Goal: Information Seeking & Learning: Learn about a topic

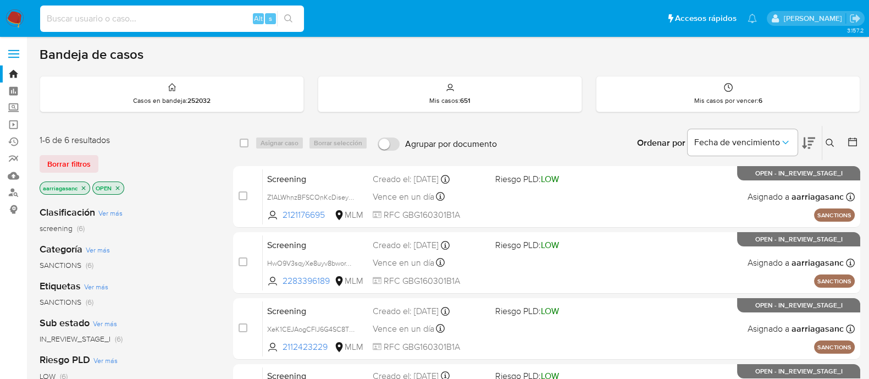
click at [154, 23] on input at bounding box center [172, 19] width 264 height 14
paste input "1400102790"
type input "1400102790"
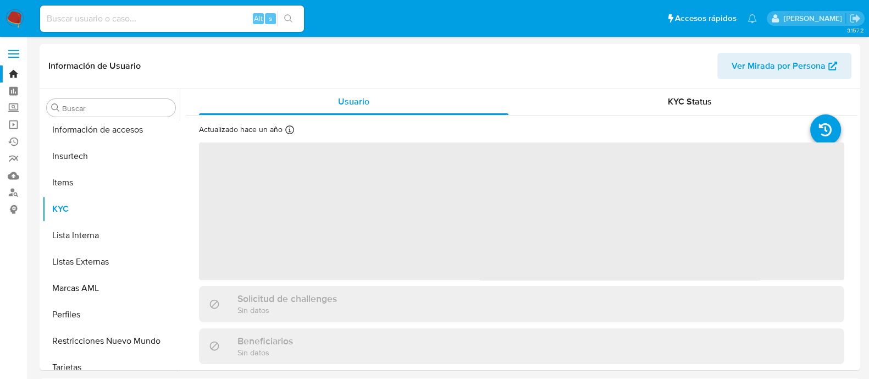
scroll to position [464, 0]
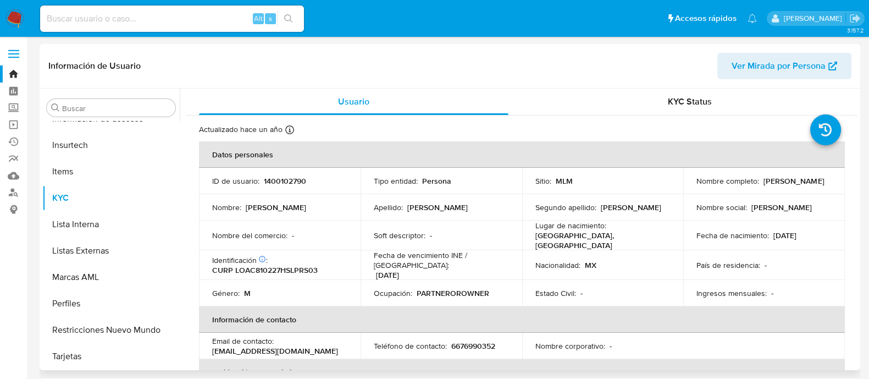
select select "10"
click at [273, 181] on p "1400102790" at bounding box center [285, 181] width 42 height 10
copy p "1400102790"
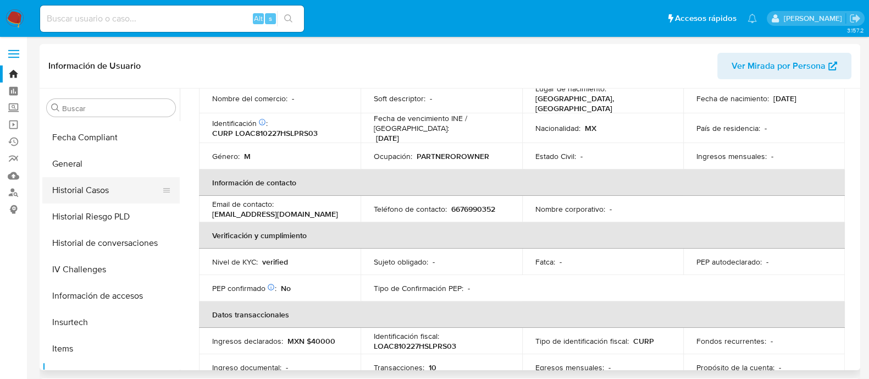
scroll to position [258, 0]
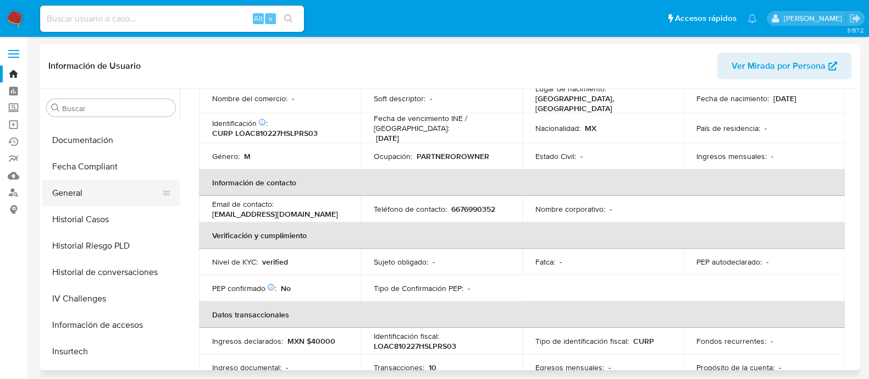
click at [76, 202] on button "General" at bounding box center [106, 193] width 129 height 26
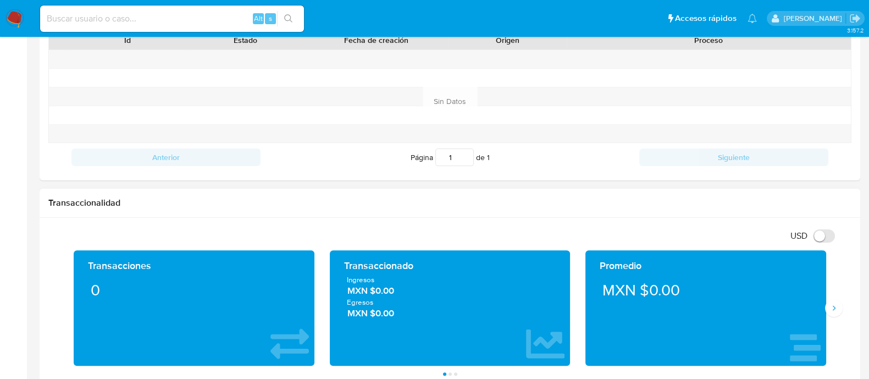
scroll to position [480, 0]
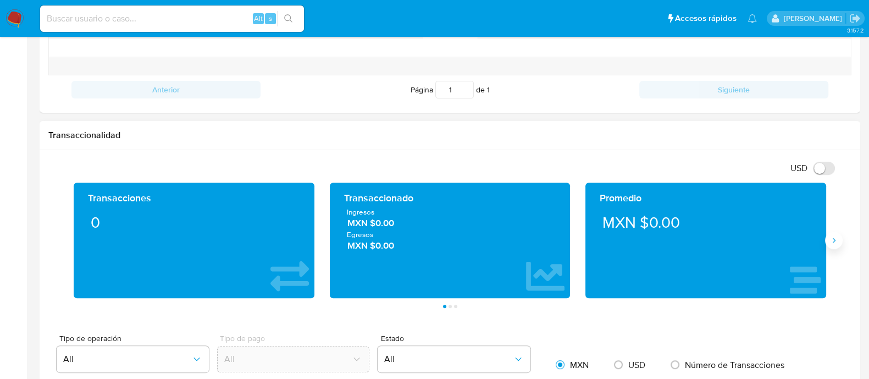
click at [833, 241] on icon "Siguiente" at bounding box center [833, 240] width 9 height 9
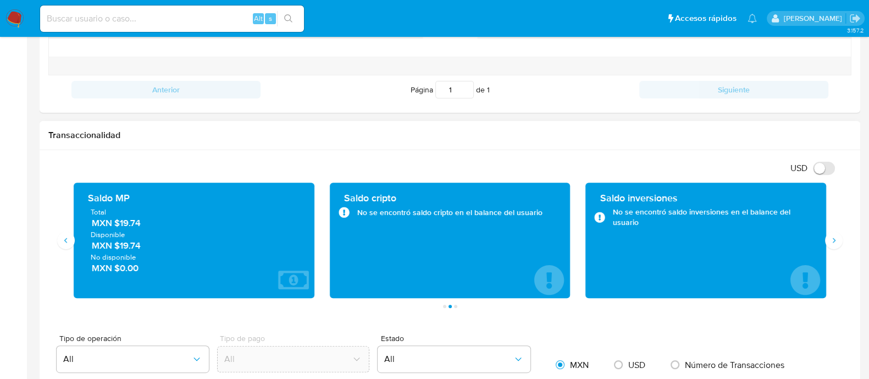
drag, startPoint x: 146, startPoint y: 224, endPoint x: 118, endPoint y: 233, distance: 28.9
click at [117, 225] on span "MXN $19.74" at bounding box center [195, 223] width 206 height 13
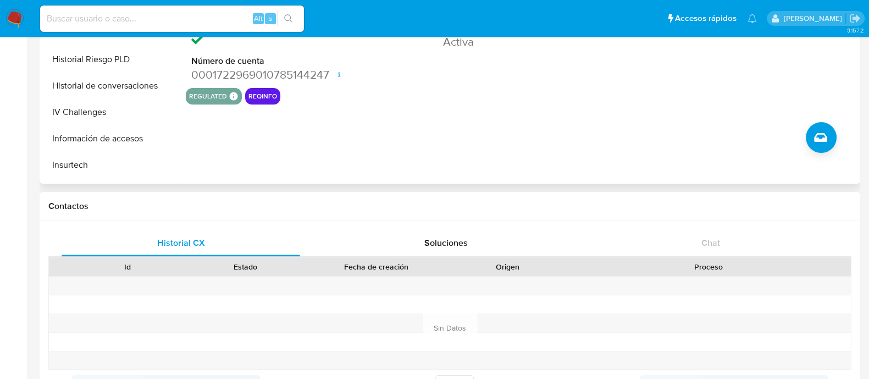
scroll to position [206, 0]
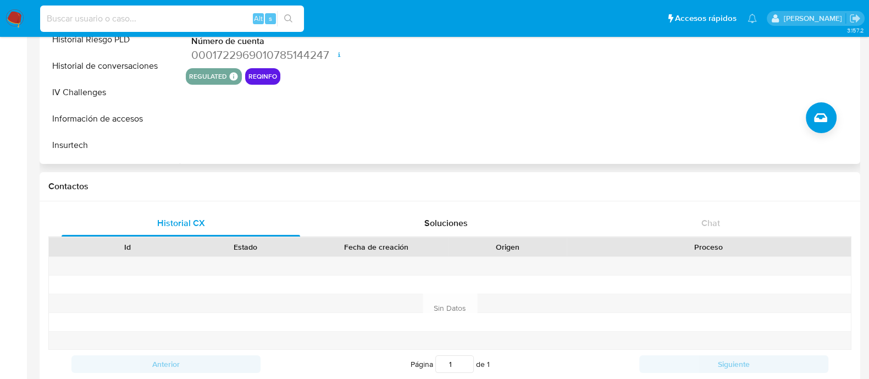
click at [166, 23] on input at bounding box center [172, 19] width 264 height 14
paste input "175773002"
type input "175773002"
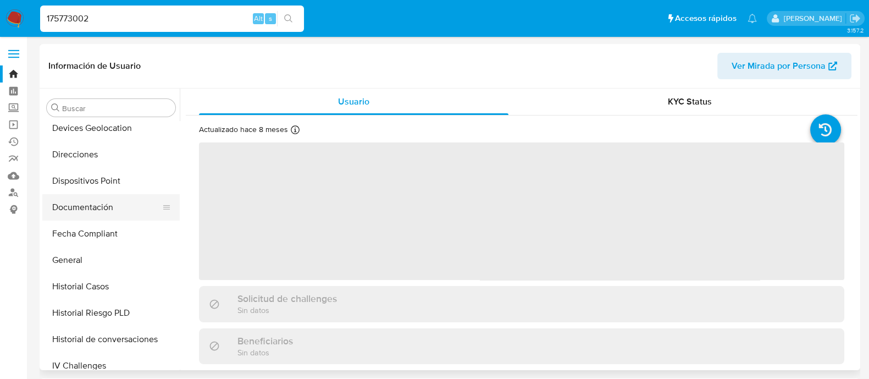
scroll to position [190, 0]
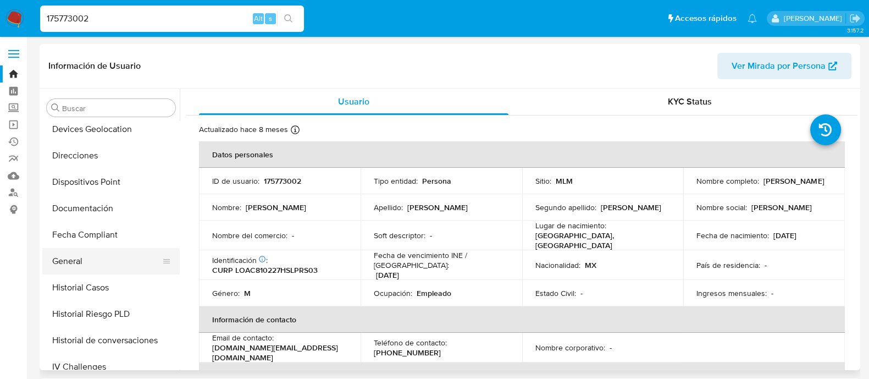
select select "10"
click at [71, 260] on button "General" at bounding box center [106, 261] width 129 height 26
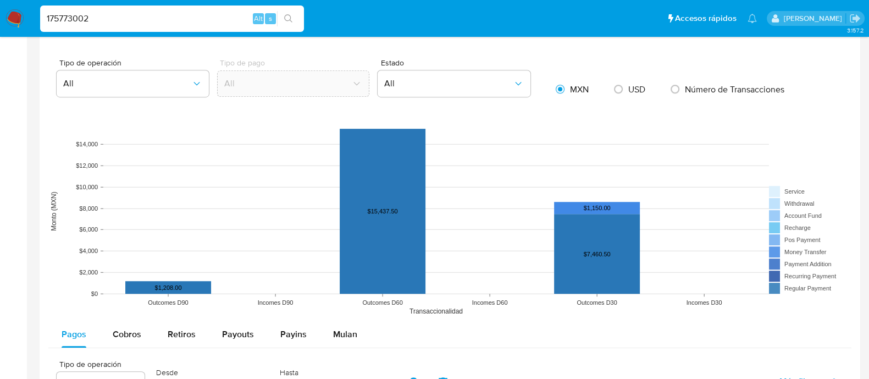
scroll to position [549, 0]
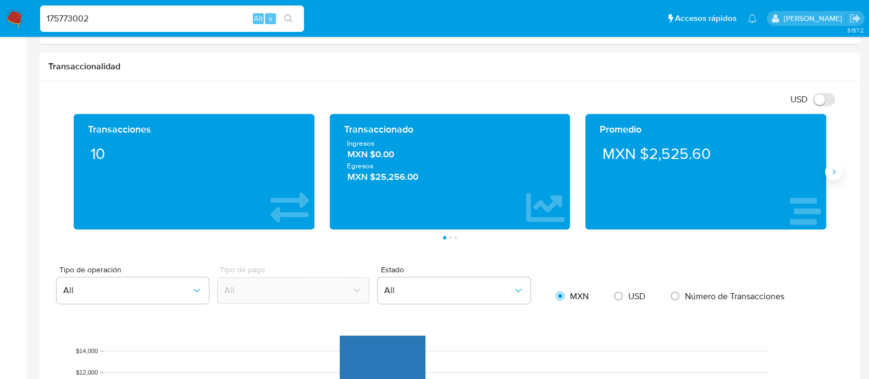
click at [827, 174] on button "Siguiente" at bounding box center [834, 172] width 18 height 18
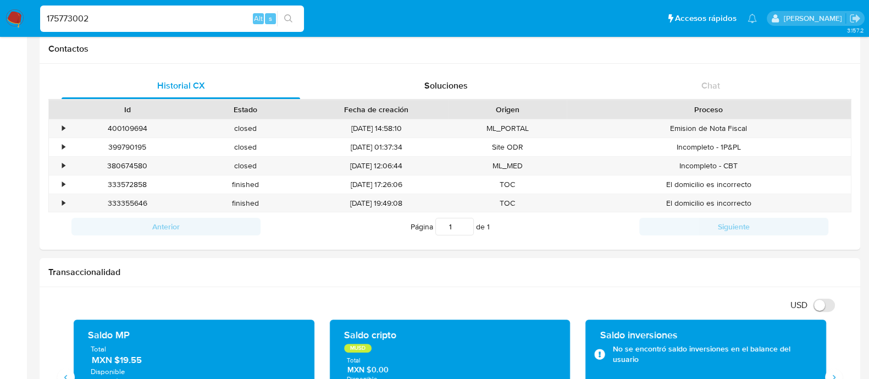
scroll to position [480, 0]
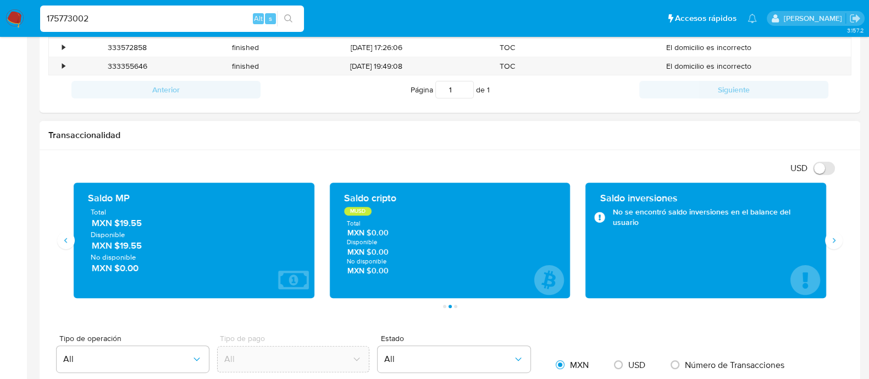
drag, startPoint x: 140, startPoint y: 226, endPoint x: 115, endPoint y: 226, distance: 24.7
click at [115, 226] on span "MXN $19.55" at bounding box center [195, 223] width 206 height 13
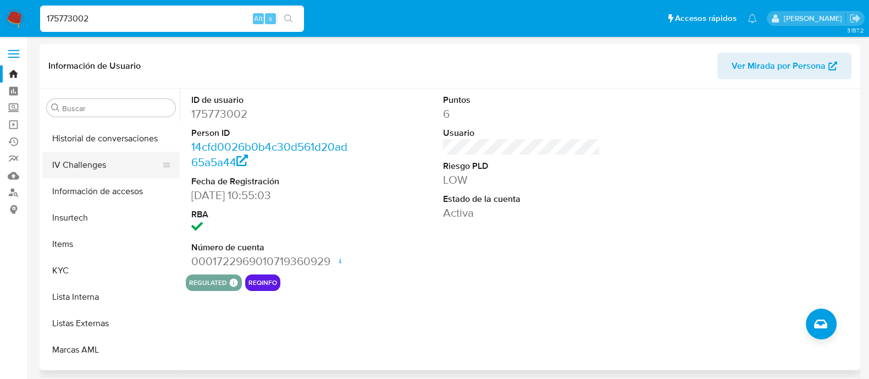
scroll to position [412, 0]
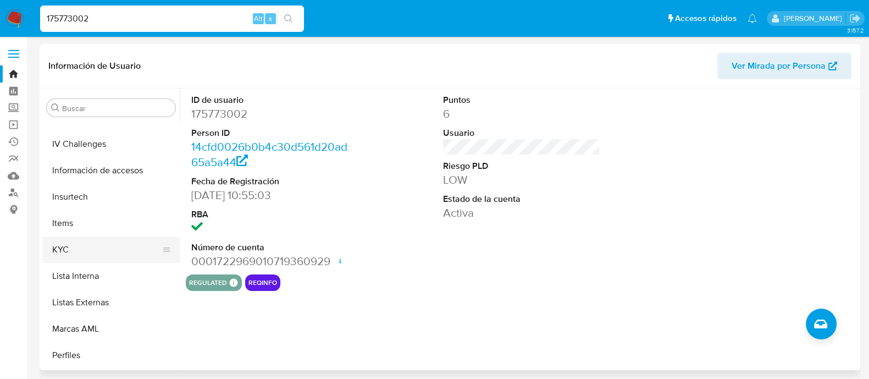
click at [71, 248] on button "KYC" at bounding box center [106, 249] width 129 height 26
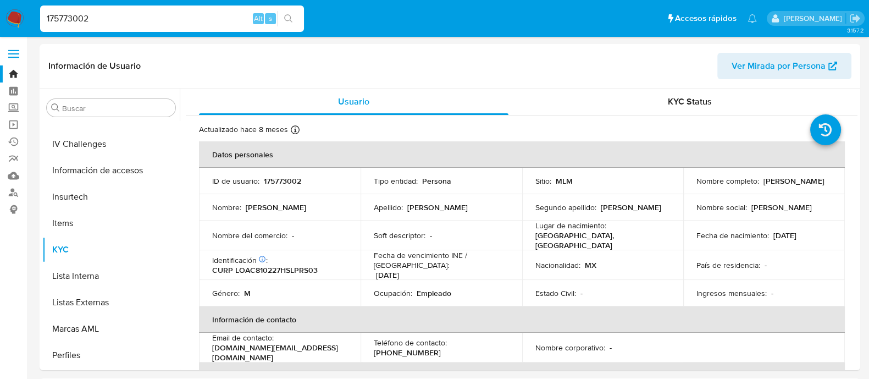
click at [184, 27] on div "175773002 Alt s" at bounding box center [172, 18] width 264 height 26
click at [181, 20] on input "175773002" at bounding box center [172, 19] width 264 height 14
paste input "314686914"
type input "314686914"
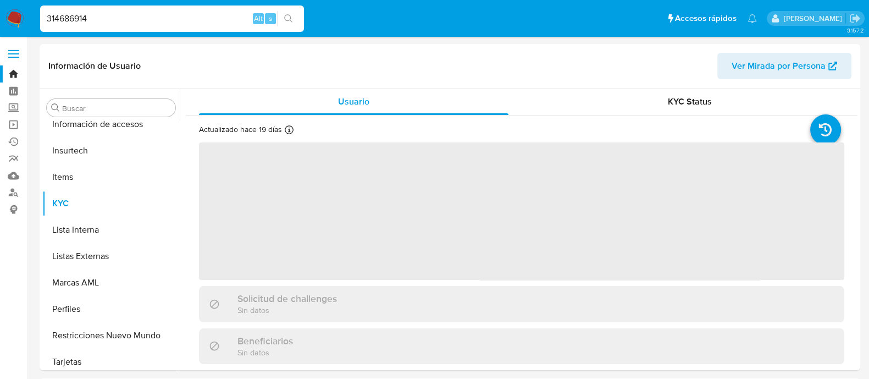
scroll to position [464, 0]
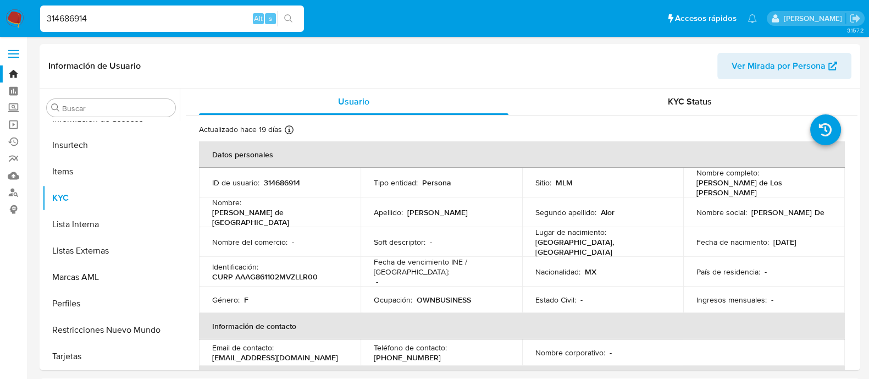
select select "10"
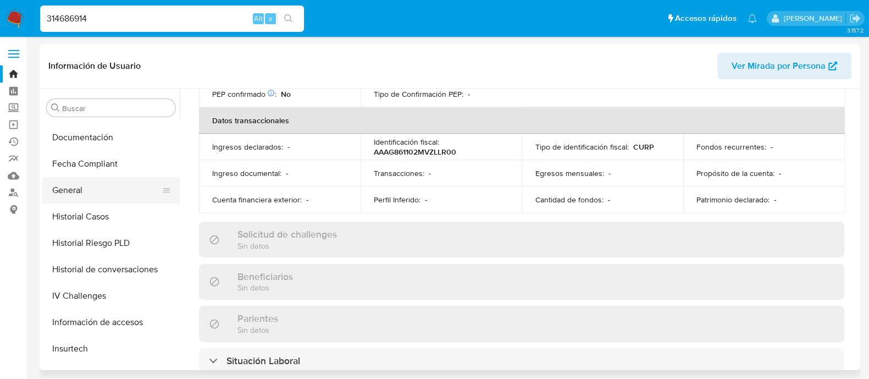
scroll to position [258, 0]
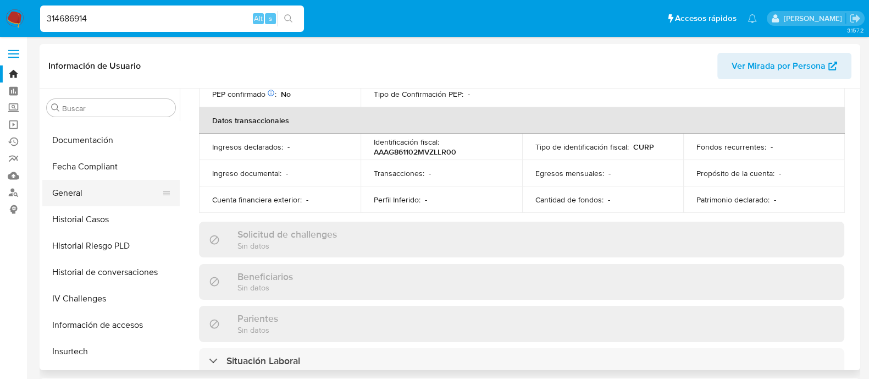
click at [86, 191] on button "General" at bounding box center [106, 193] width 129 height 26
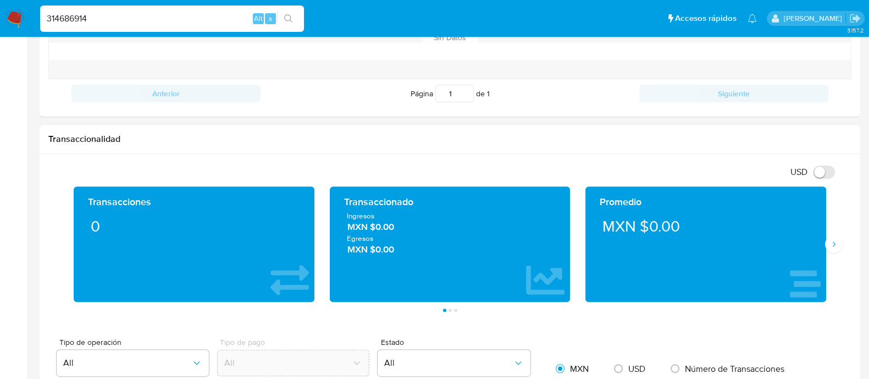
scroll to position [549, 0]
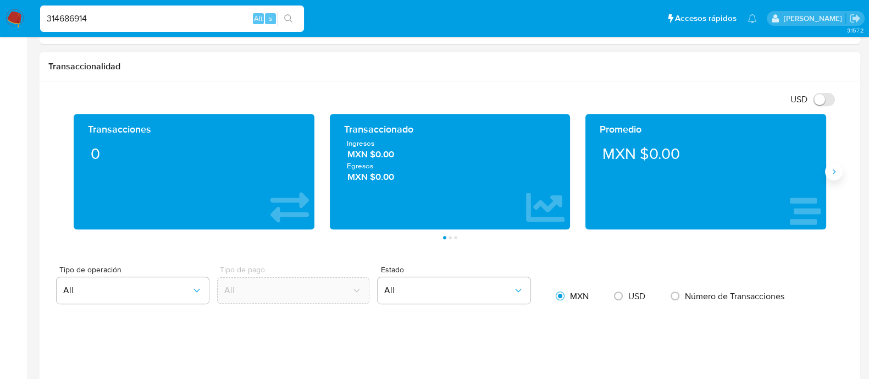
click at [831, 171] on icon "Siguiente" at bounding box center [833, 171] width 9 height 9
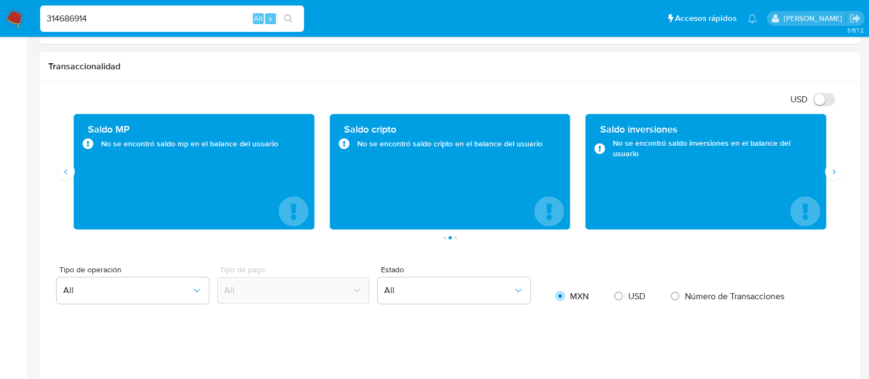
click at [80, 14] on input "314686914" at bounding box center [172, 19] width 264 height 14
click at [80, 15] on input "314686914" at bounding box center [172, 19] width 264 height 14
paste input "87781995"
type input "87781995"
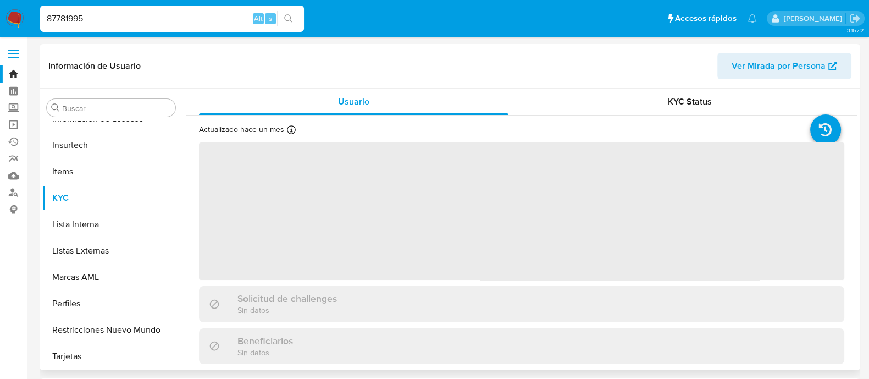
scroll to position [396, 0]
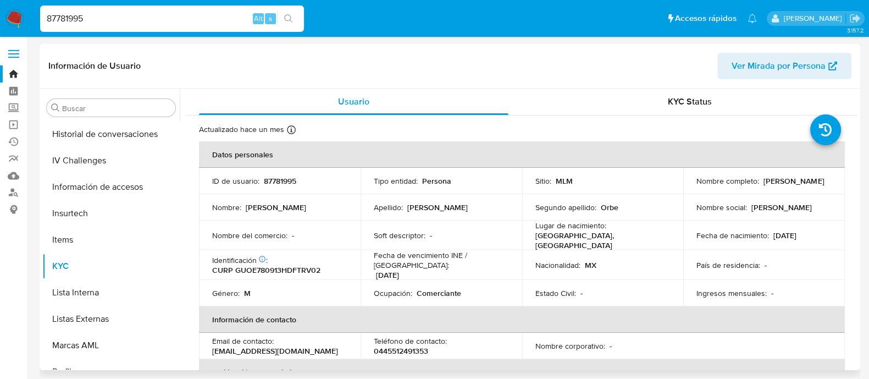
select select "10"
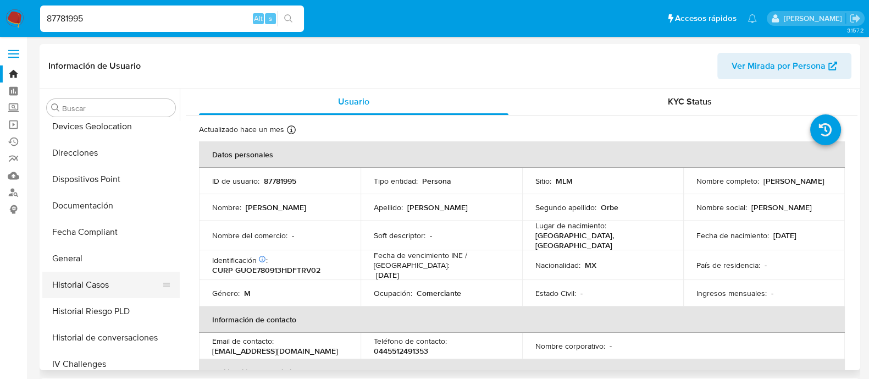
scroll to position [206, 0]
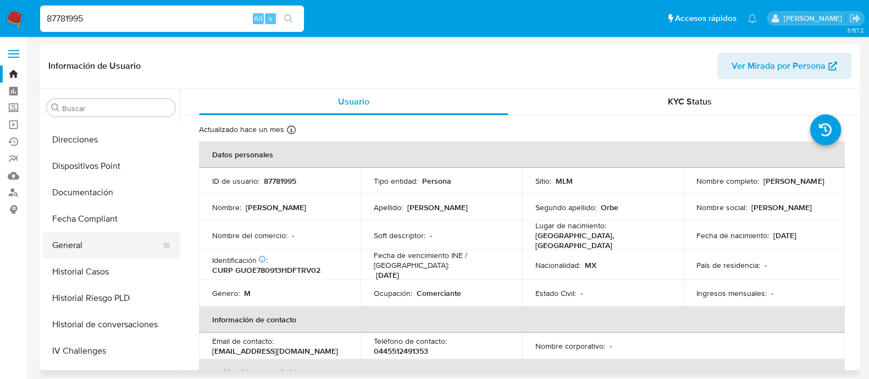
click at [75, 251] on button "General" at bounding box center [106, 245] width 129 height 26
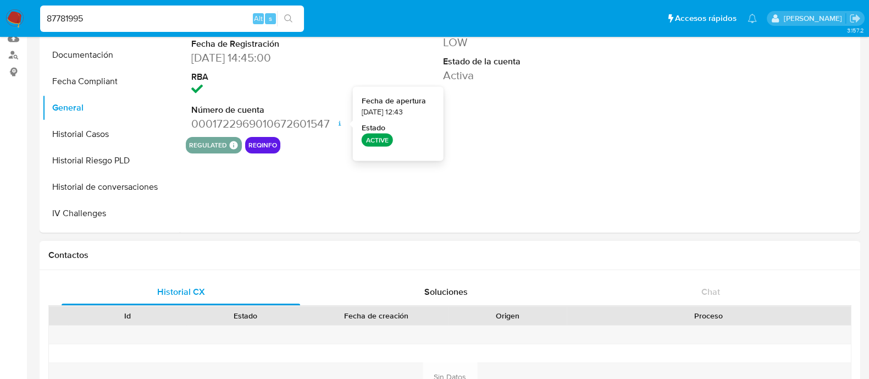
scroll to position [206, 0]
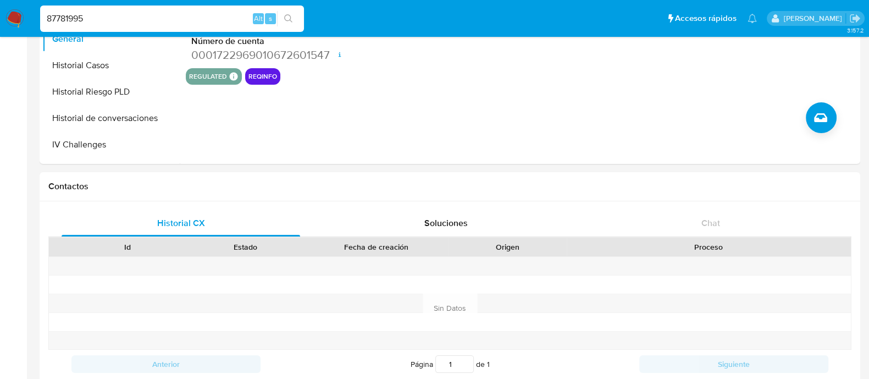
click at [95, 14] on input "87781995" at bounding box center [172, 19] width 264 height 14
paste input "338050581"
type input "338050581"
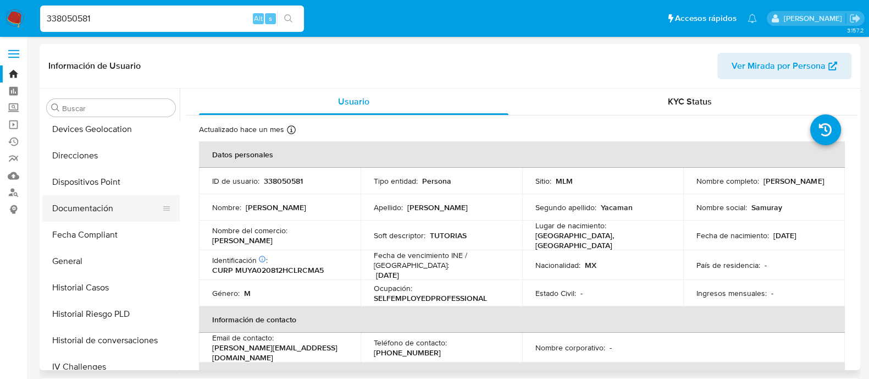
scroll to position [190, 0]
select select "10"
click at [85, 263] on button "General" at bounding box center [106, 261] width 129 height 26
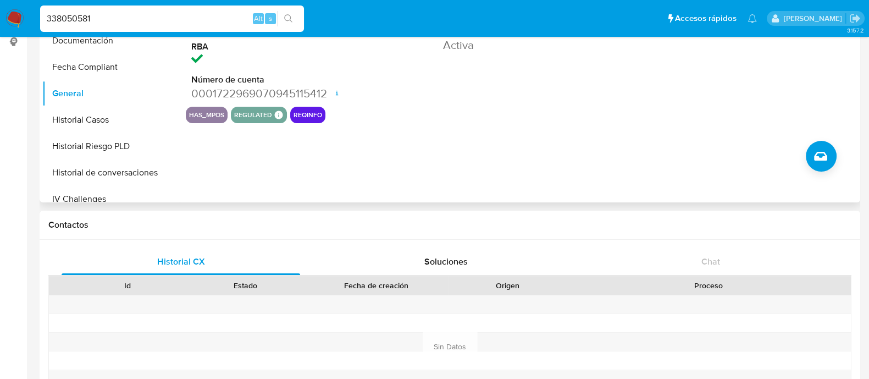
scroll to position [137, 0]
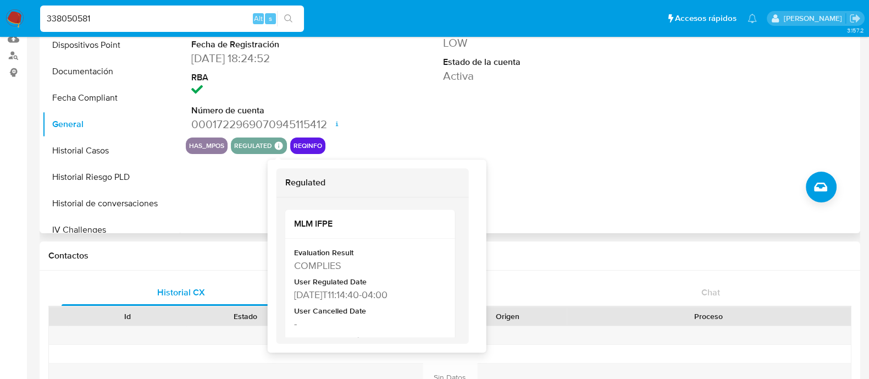
click at [280, 147] on icon at bounding box center [279, 146] width 8 height 8
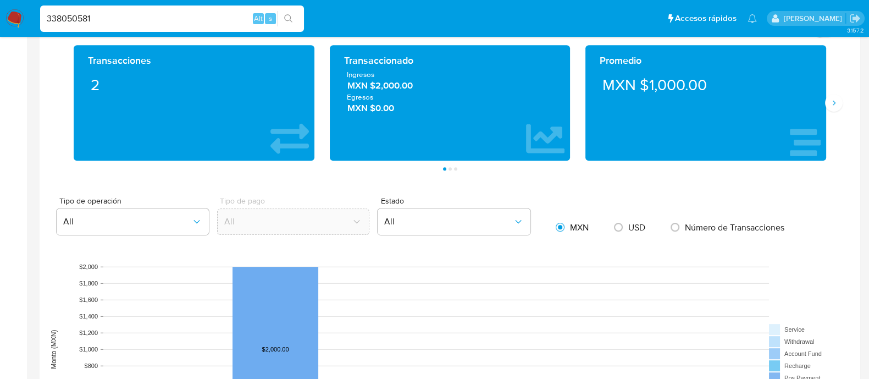
scroll to position [549, 0]
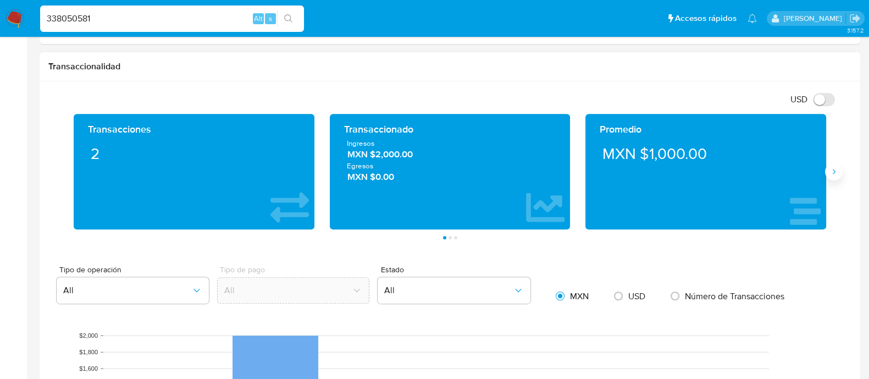
click at [833, 172] on icon "Siguiente" at bounding box center [833, 171] width 9 height 9
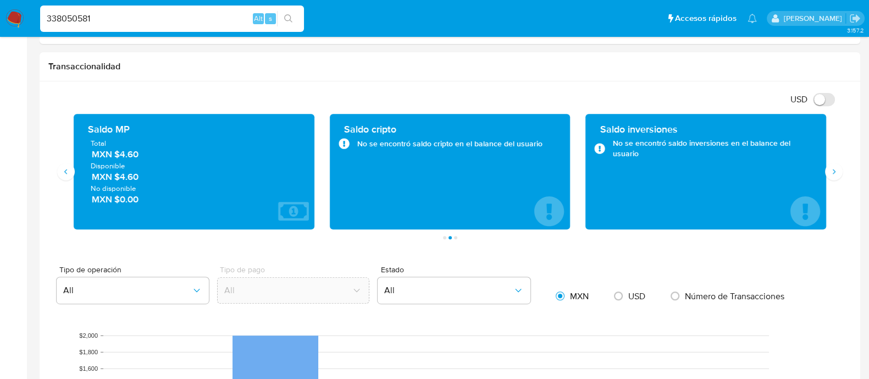
click at [107, 30] on div "338050581 Alt s" at bounding box center [172, 18] width 264 height 26
click at [99, 18] on input "338050581" at bounding box center [172, 19] width 264 height 14
paste input "490792098"
type input "490792098"
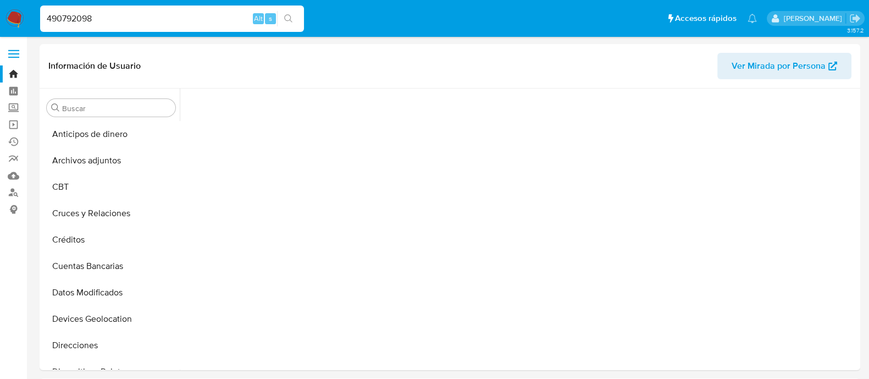
scroll to position [460, 0]
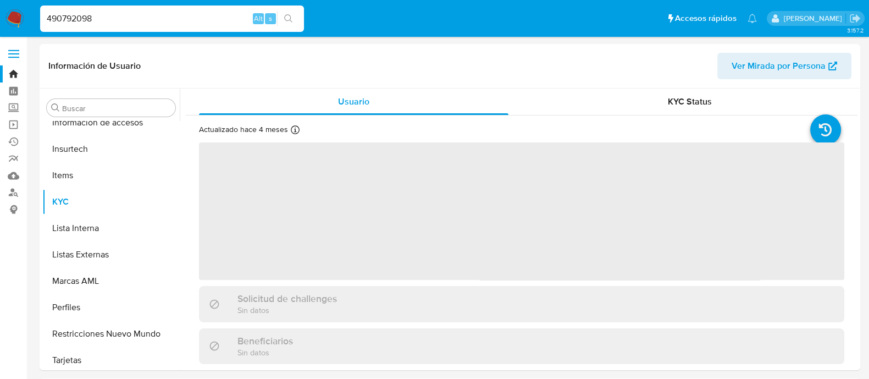
select select "10"
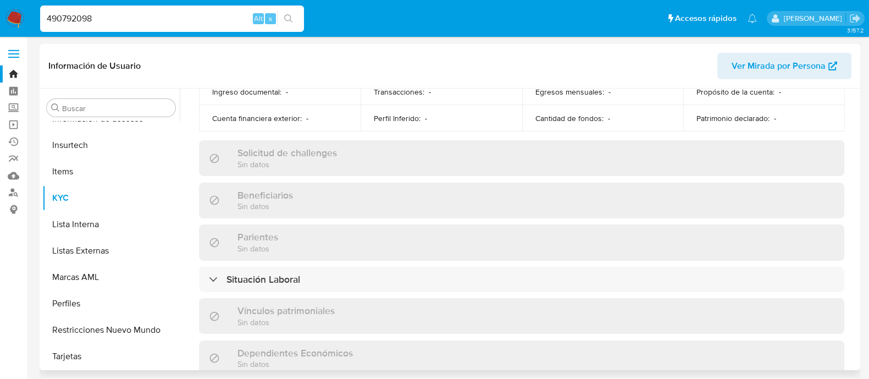
scroll to position [0, 0]
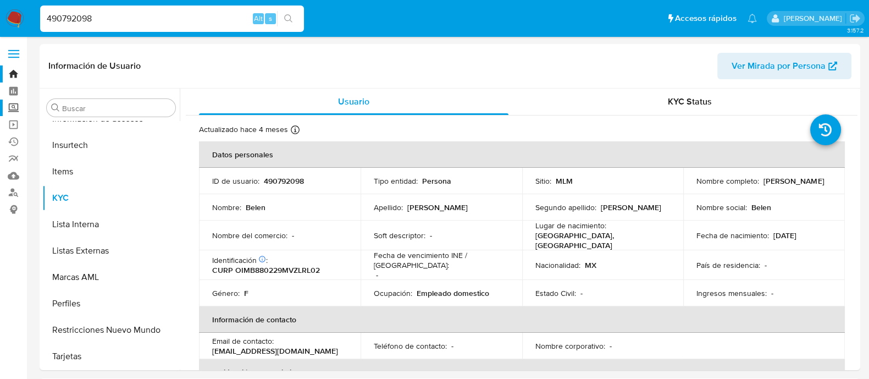
click at [15, 106] on label "Screening" at bounding box center [65, 107] width 131 height 17
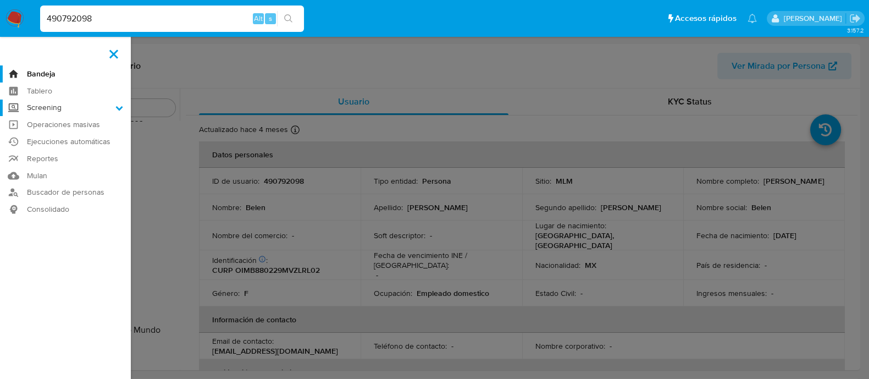
click at [0, 0] on input "Screening" at bounding box center [0, 0] width 0 height 0
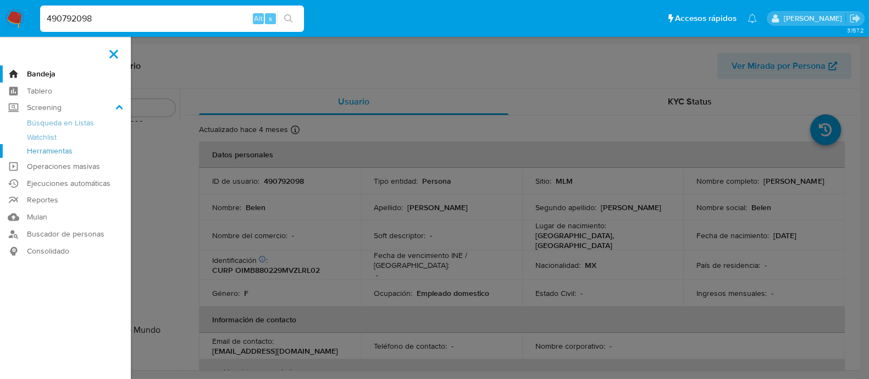
click at [46, 152] on link "Herramientas" at bounding box center [65, 151] width 131 height 14
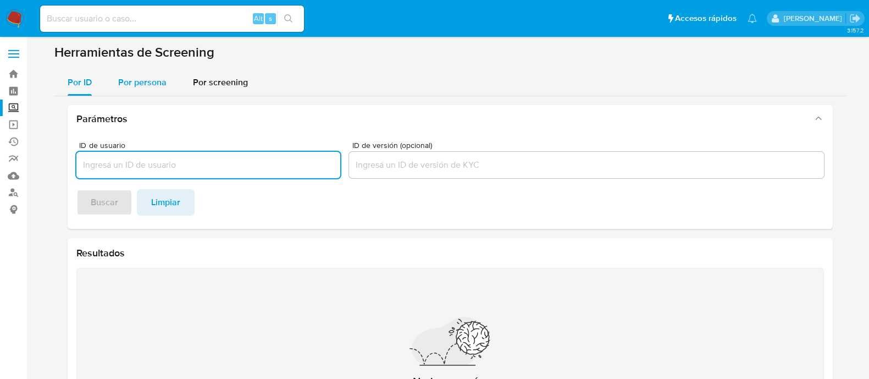
click at [140, 76] on span "Por persona" at bounding box center [142, 82] width 48 height 13
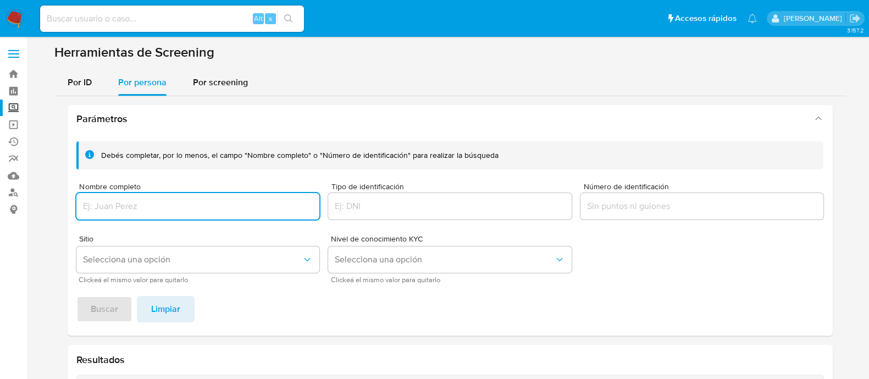
click at [142, 208] on input "Nombre completo" at bounding box center [198, 206] width 244 height 14
type input "MARIA DEL ROCIO YACAMAN GIACOMAN"
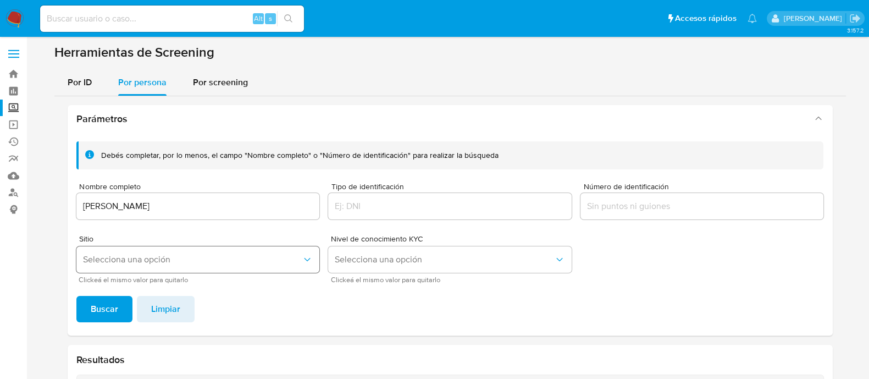
click at [144, 267] on button "Selecciona una opción" at bounding box center [198, 259] width 244 height 26
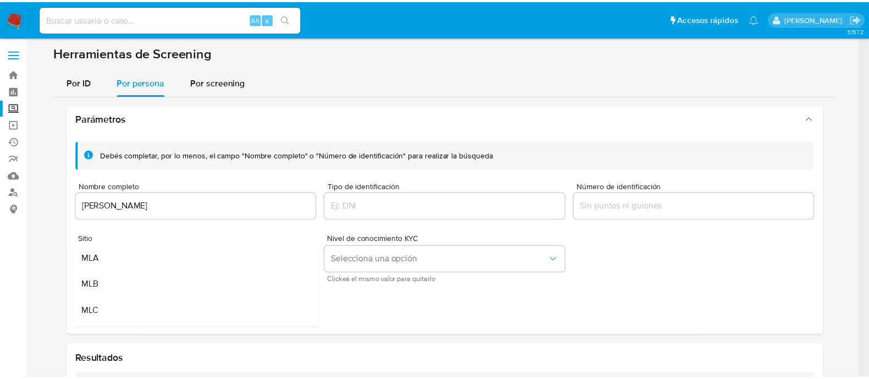
scroll to position [68, 0]
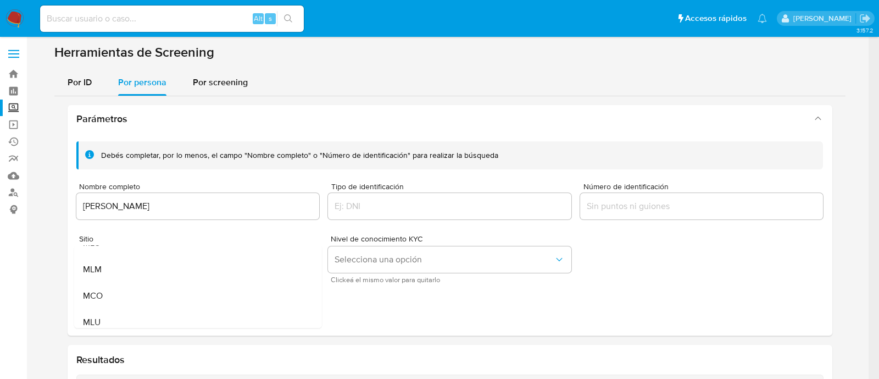
click at [143, 267] on div "MLM" at bounding box center [194, 269] width 224 height 26
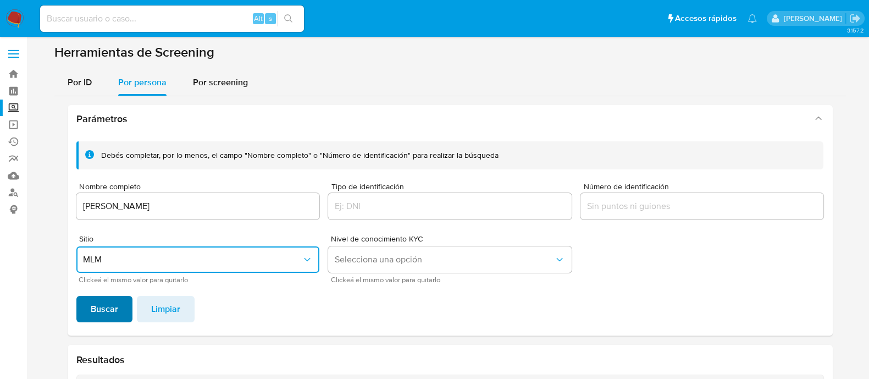
click at [100, 307] on span "Buscar" at bounding box center [104, 309] width 27 height 24
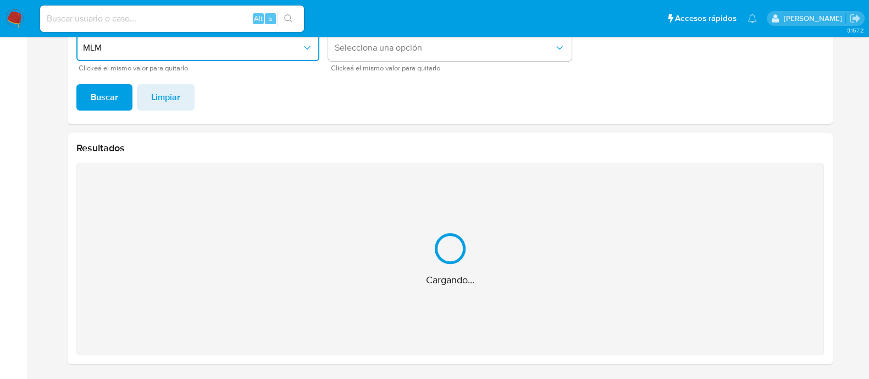
scroll to position [37, 0]
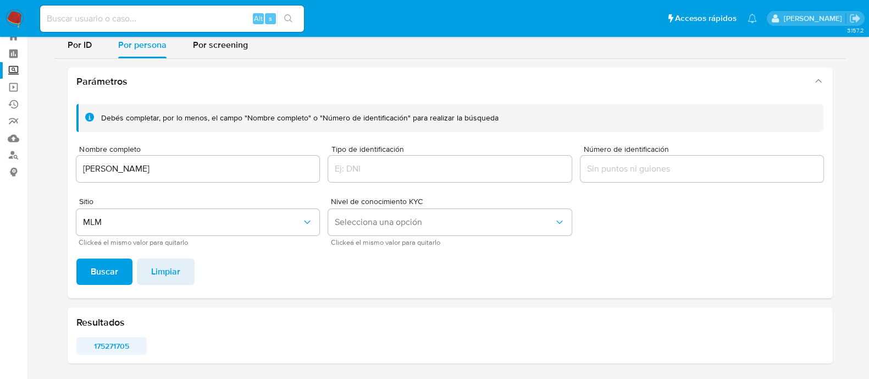
click at [117, 348] on span "175271705" at bounding box center [112, 345] width 56 height 15
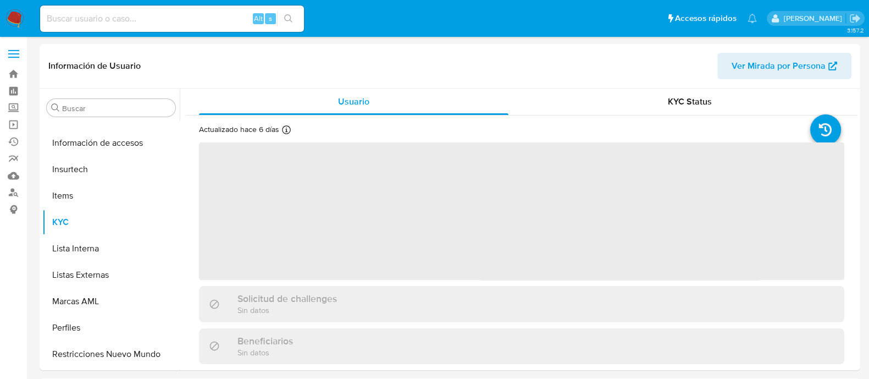
scroll to position [464, 0]
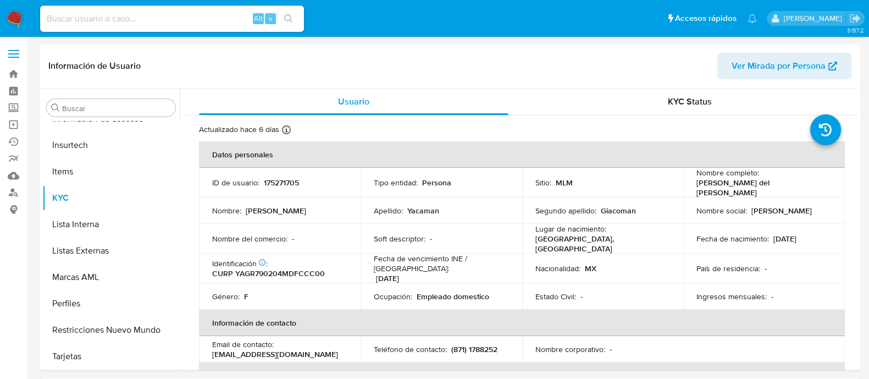
select select "10"
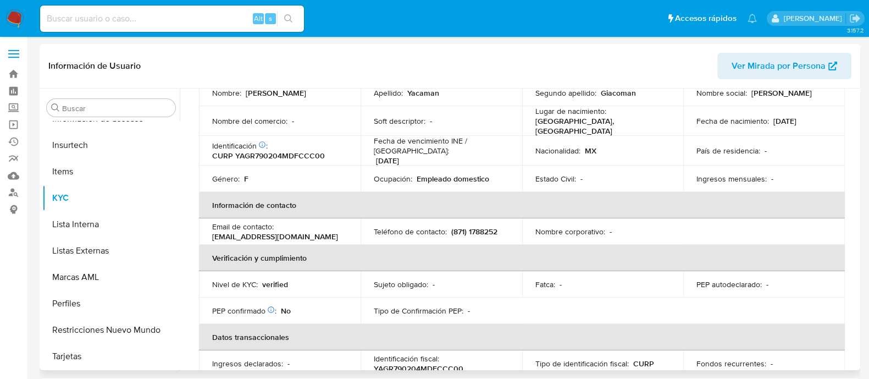
scroll to position [0, 0]
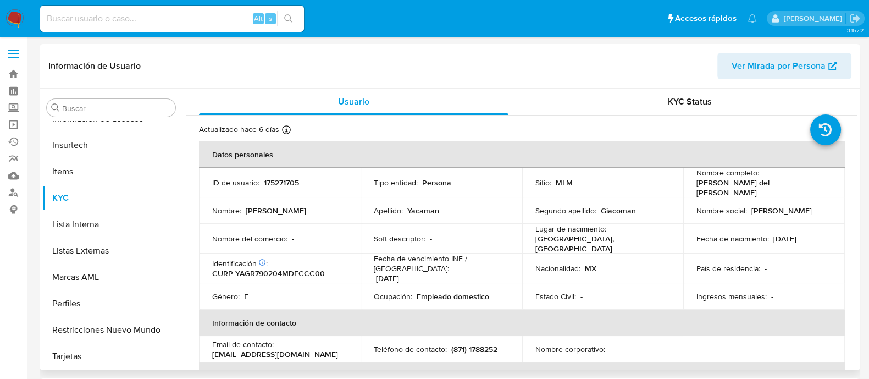
click at [279, 178] on p "175271705" at bounding box center [281, 183] width 35 height 10
copy p "175271705"
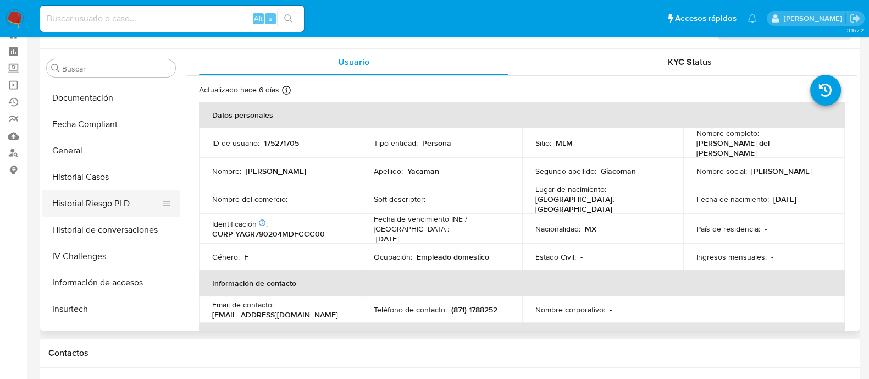
scroll to position [258, 0]
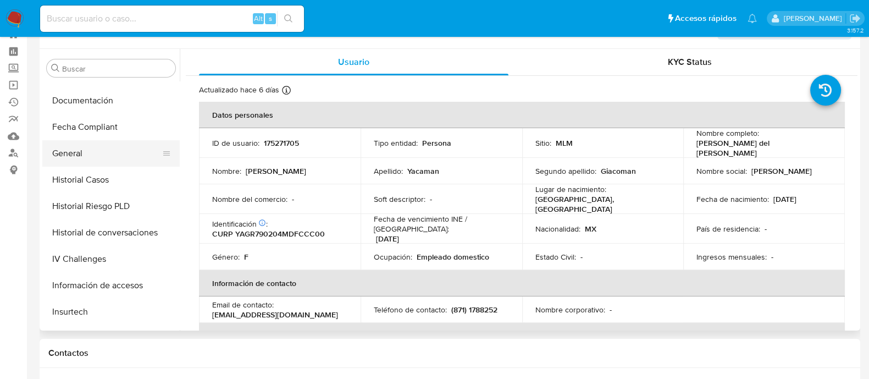
click at [64, 154] on button "General" at bounding box center [106, 153] width 129 height 26
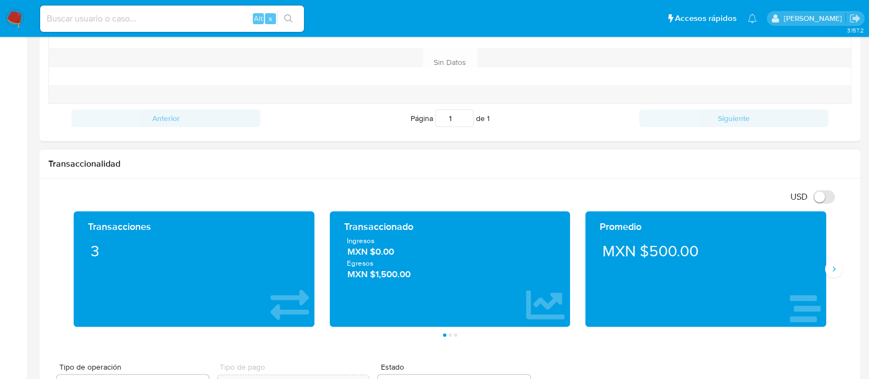
scroll to position [521, 0]
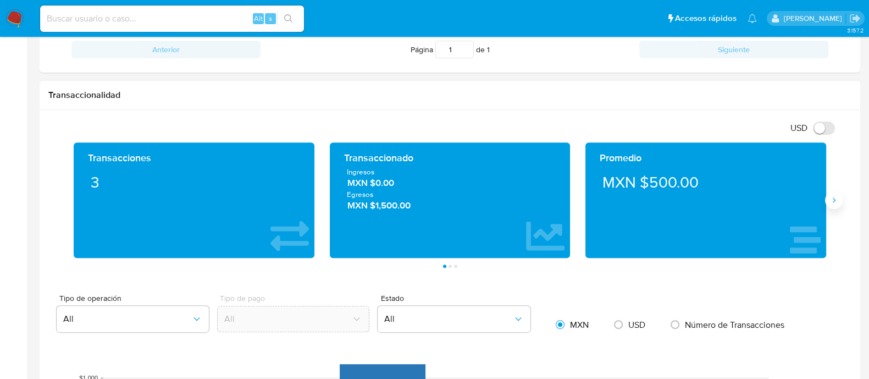
click at [833, 201] on icon "Siguiente" at bounding box center [834, 200] width 3 height 5
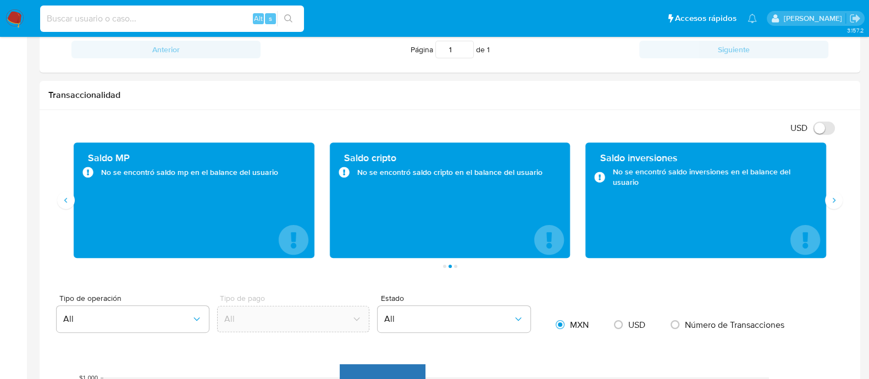
click at [93, 13] on input at bounding box center [172, 19] width 264 height 14
paste input "84914682"
type input "84914682"
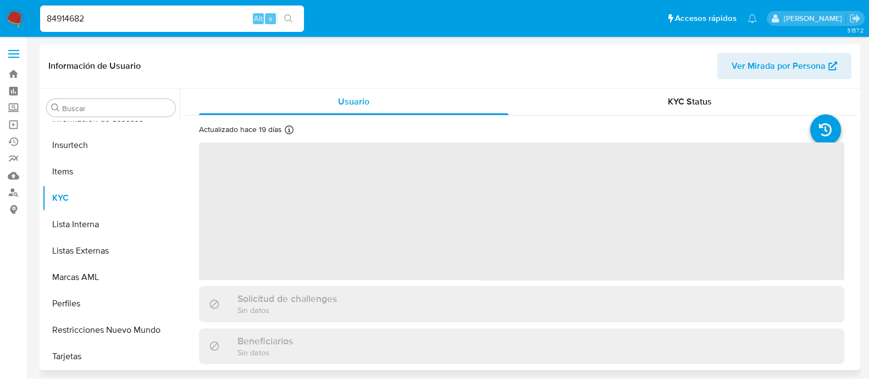
scroll to position [464, 0]
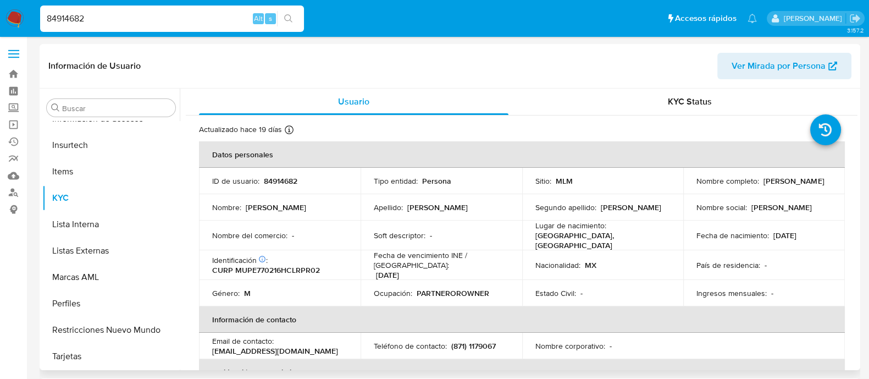
select select "10"
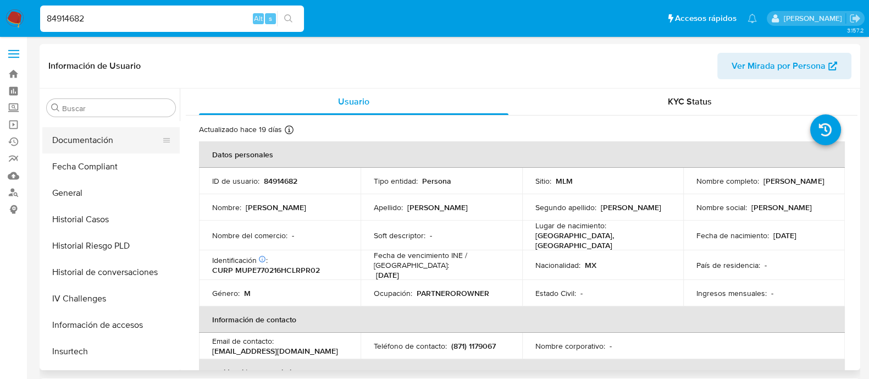
scroll to position [190, 0]
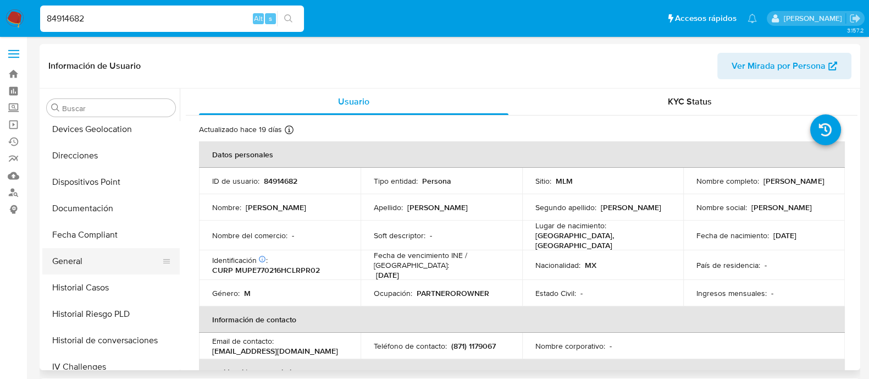
click at [63, 265] on button "General" at bounding box center [106, 261] width 129 height 26
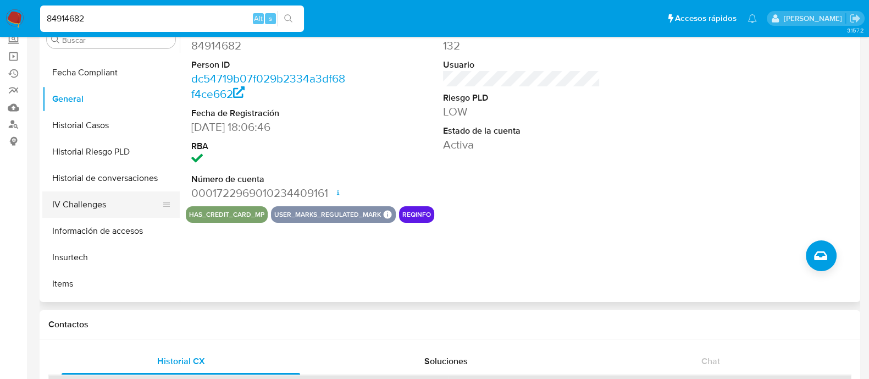
scroll to position [344, 0]
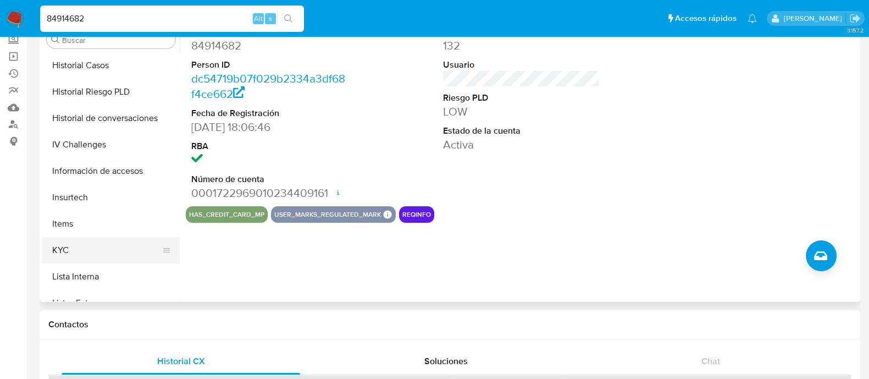
click at [82, 241] on button "KYC" at bounding box center [106, 250] width 129 height 26
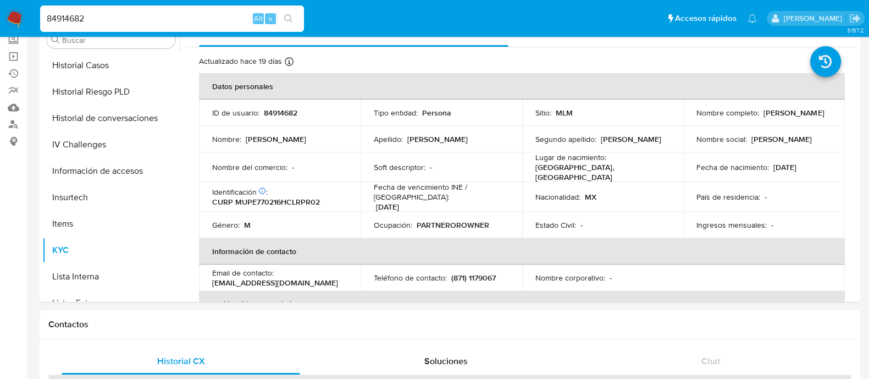
scroll to position [0, 0]
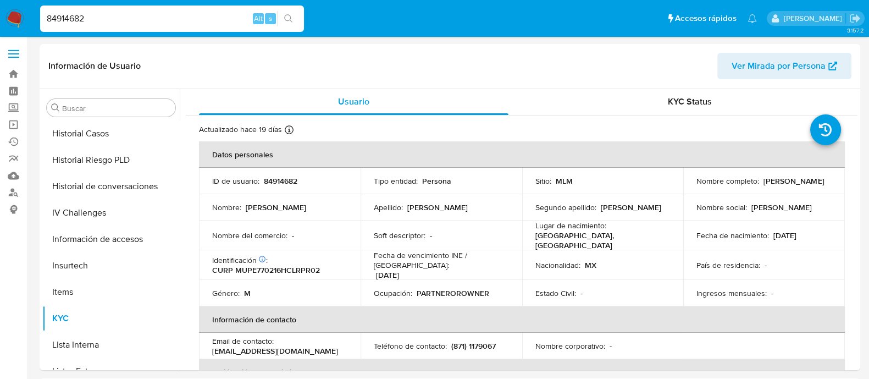
click at [279, 179] on p "84914682" at bounding box center [281, 181] width 34 height 10
copy p "84914682"
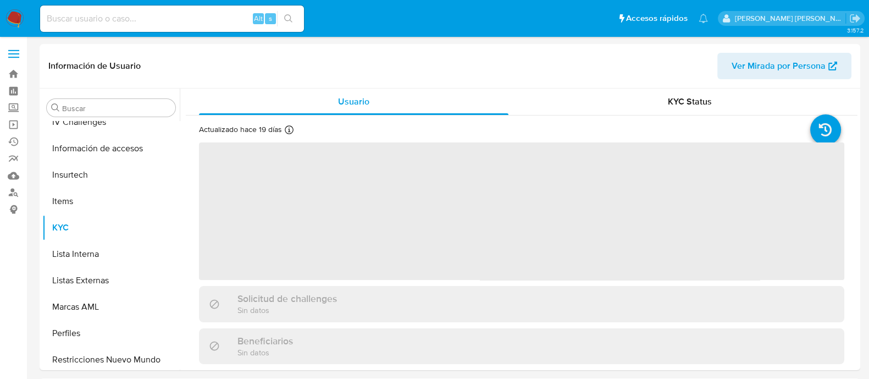
scroll to position [464, 0]
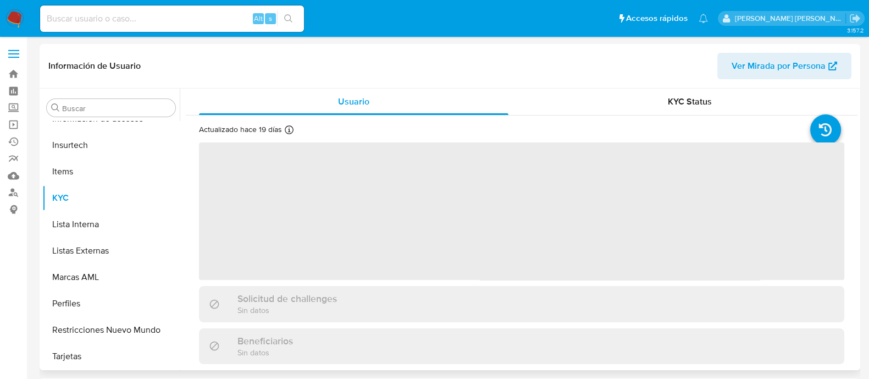
select select "10"
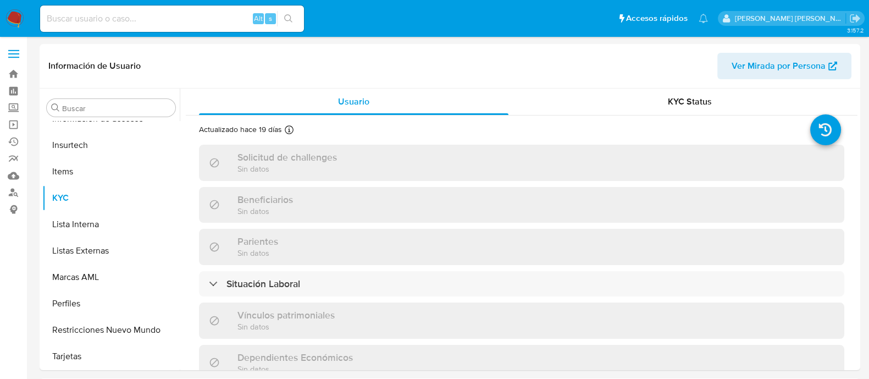
click at [140, 26] on div "Alt s" at bounding box center [172, 18] width 264 height 26
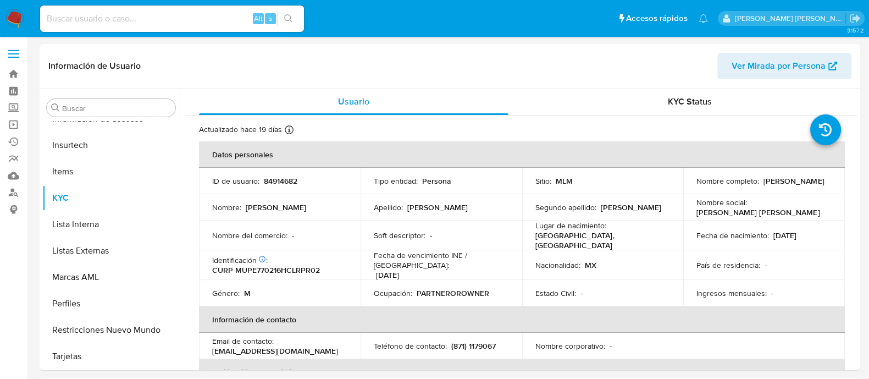
click at [134, 19] on input at bounding box center [172, 19] width 264 height 14
paste input "154515194"
type input "154515194"
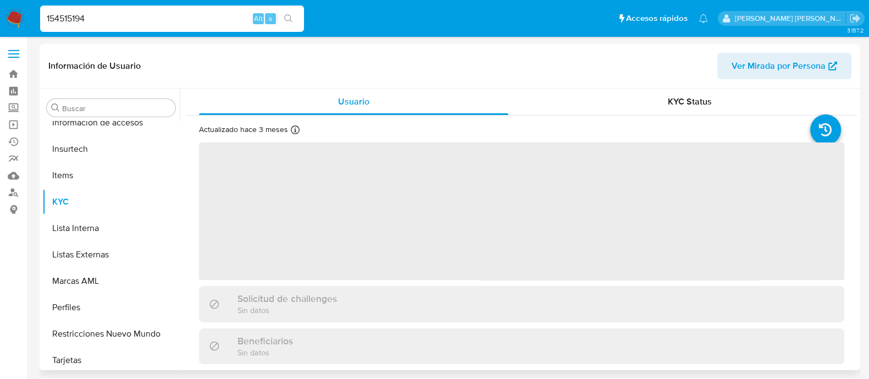
scroll to position [464, 0]
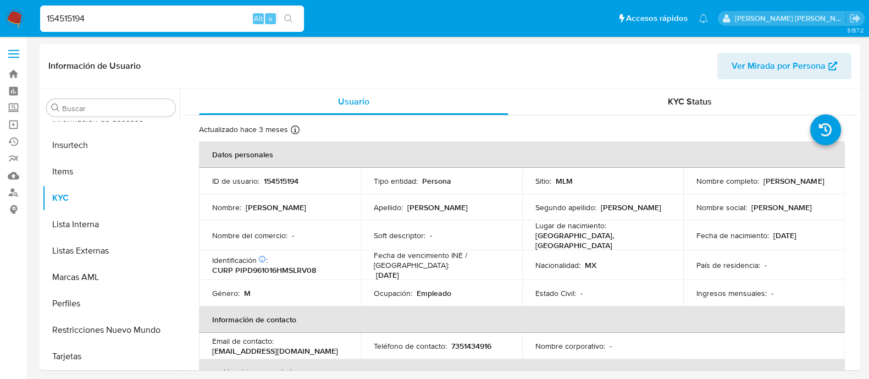
select select "10"
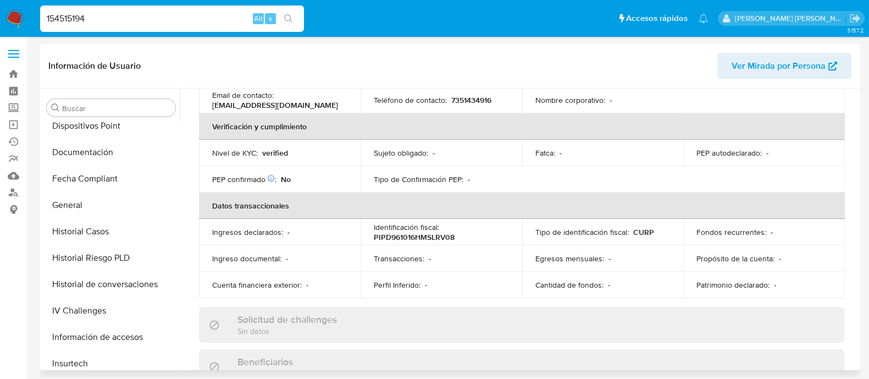
scroll to position [205, 0]
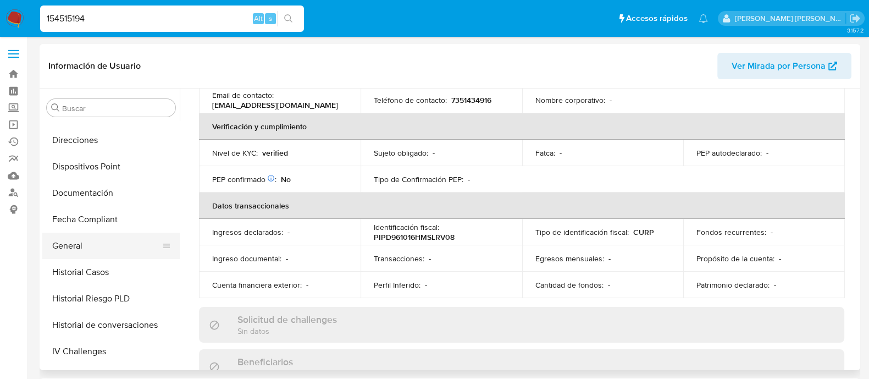
click at [91, 240] on button "General" at bounding box center [106, 246] width 129 height 26
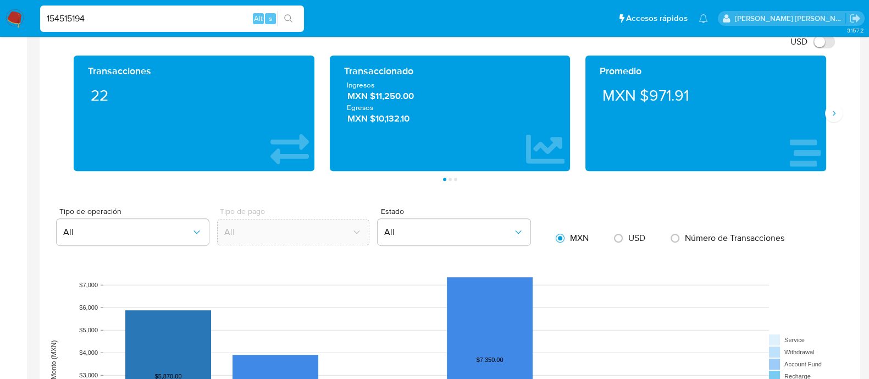
scroll to position [549, 0]
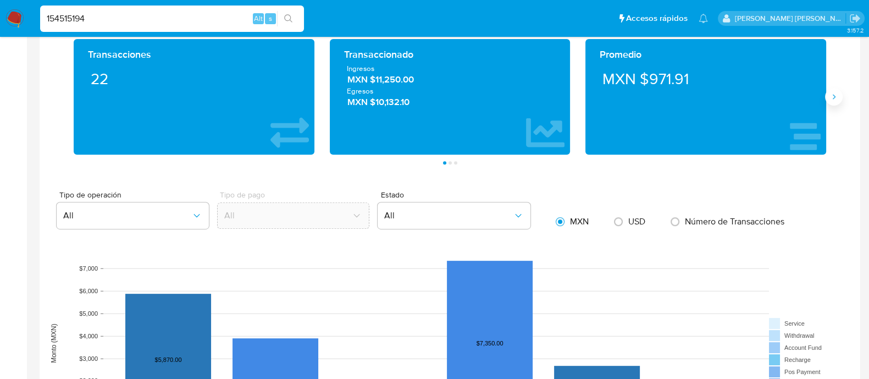
click at [828, 98] on button "Siguiente" at bounding box center [834, 97] width 18 height 18
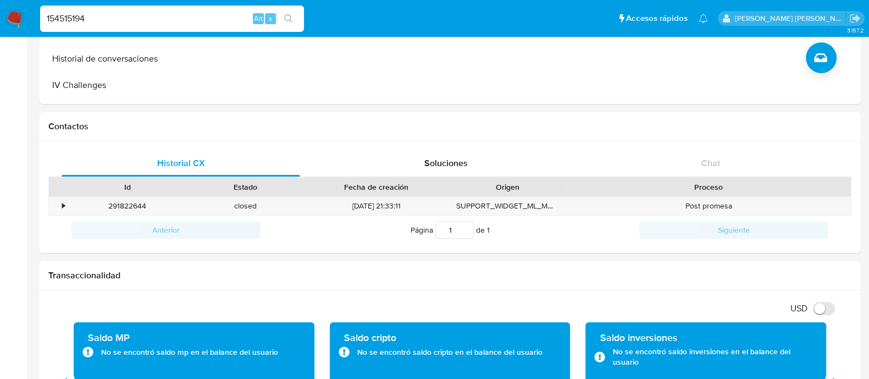
scroll to position [206, 0]
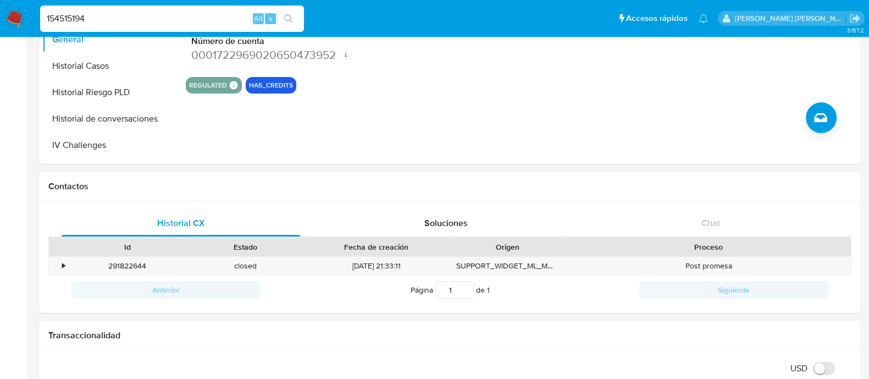
click at [125, 15] on input "154515194" at bounding box center [172, 19] width 264 height 14
paste input "84914682"
type input "84914682"
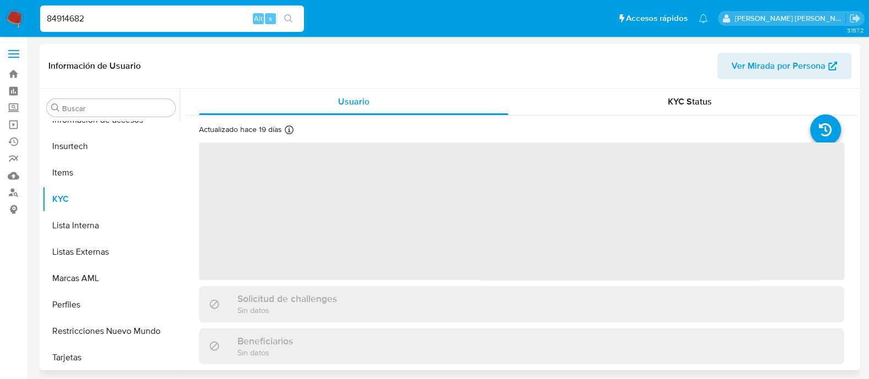
scroll to position [464, 0]
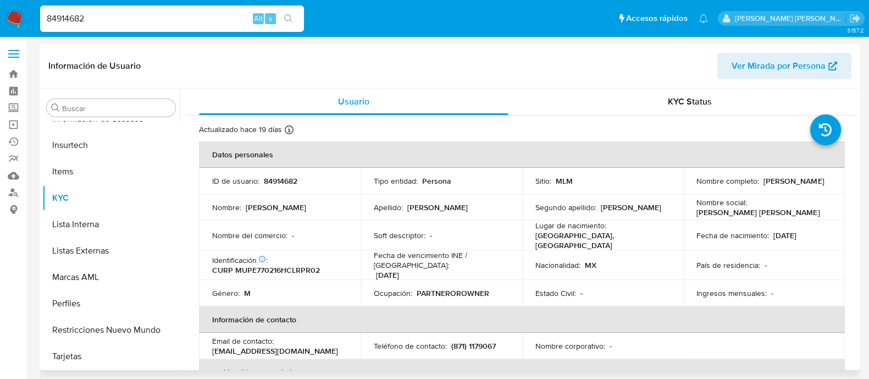
select select "10"
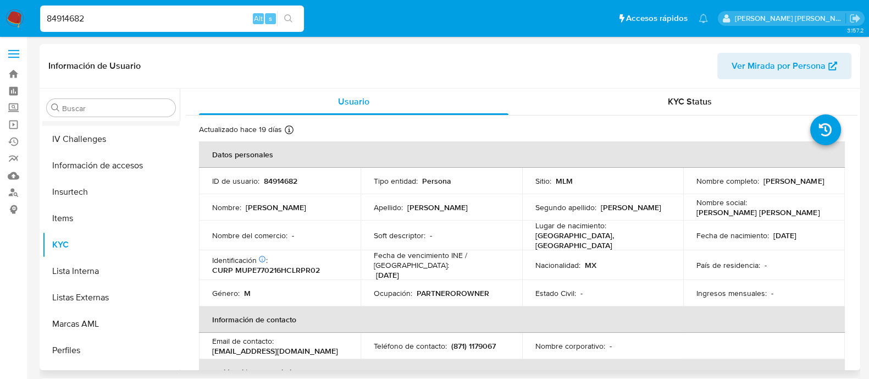
scroll to position [327, 0]
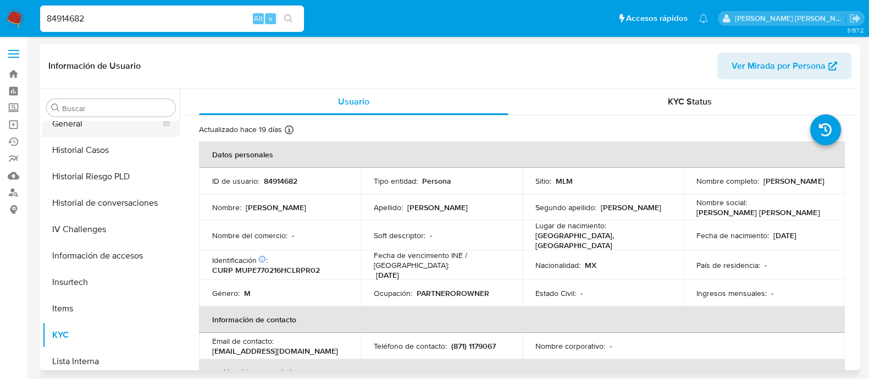
click at [74, 124] on button "General" at bounding box center [106, 123] width 129 height 26
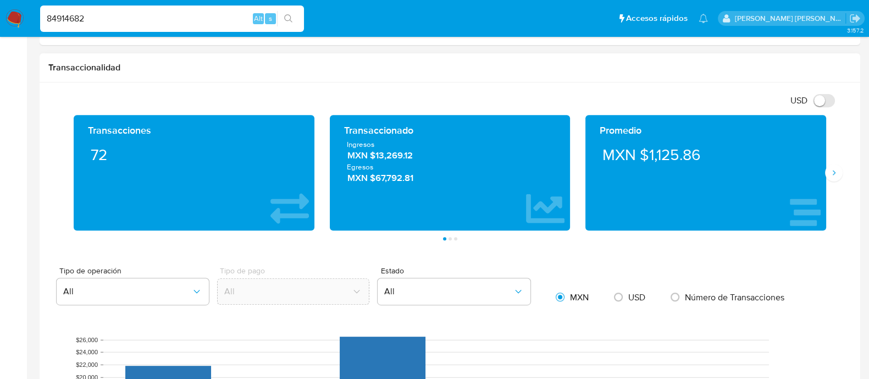
scroll to position [549, 0]
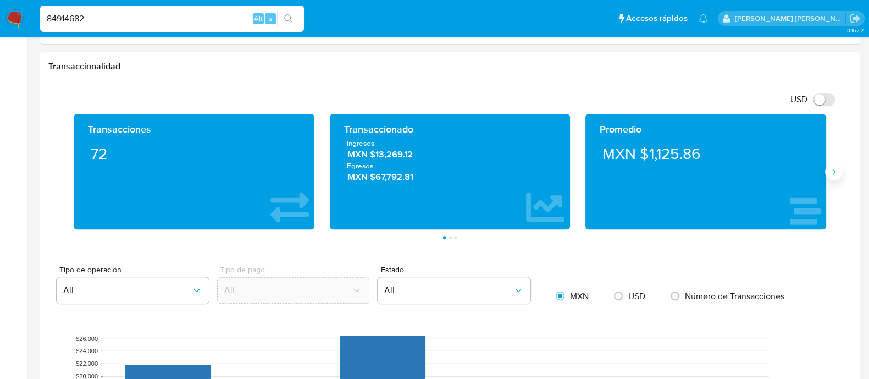
click at [835, 169] on icon "Siguiente" at bounding box center [833, 171] width 9 height 9
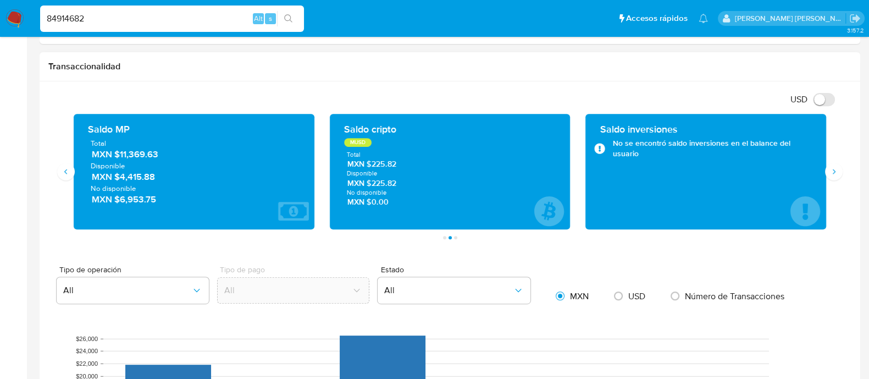
drag, startPoint x: 115, startPoint y: 157, endPoint x: 162, endPoint y: 152, distance: 46.9
click at [162, 152] on span "MXN $11,369.63" at bounding box center [195, 154] width 206 height 13
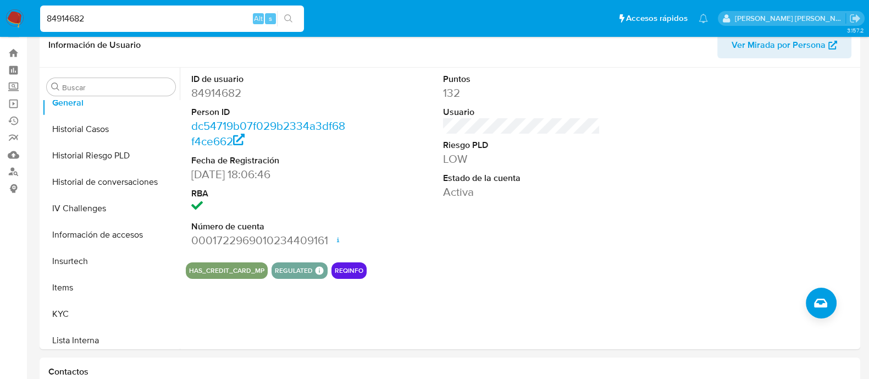
scroll to position [0, 0]
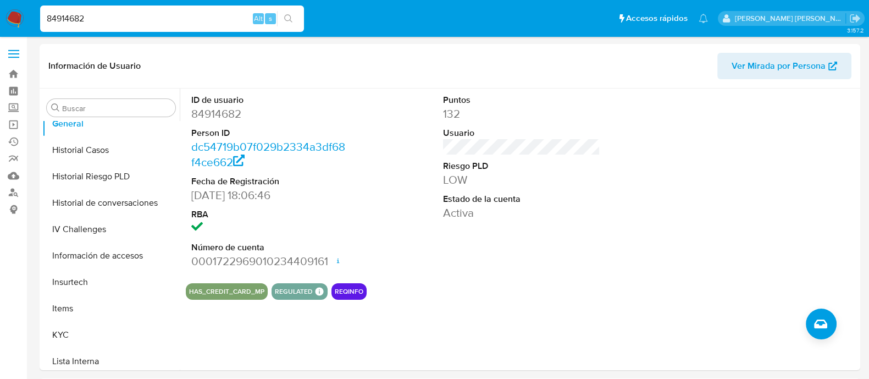
click at [162, 23] on input "84914682" at bounding box center [172, 19] width 264 height 14
click at [161, 24] on input "84914682" at bounding box center [172, 19] width 264 height 14
paste input "312318750"
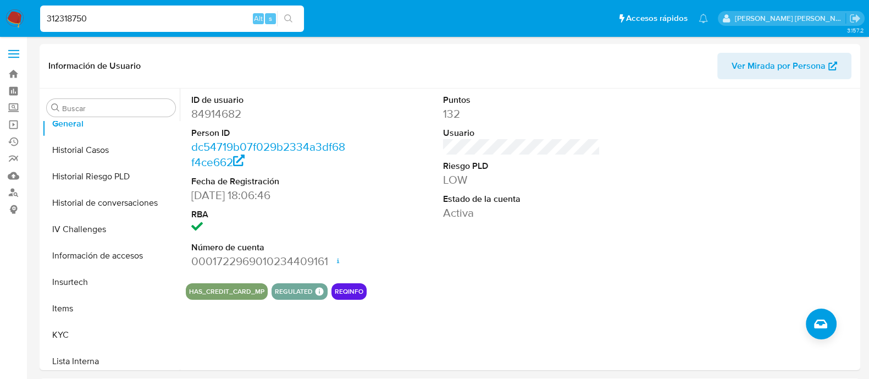
type input "312318750"
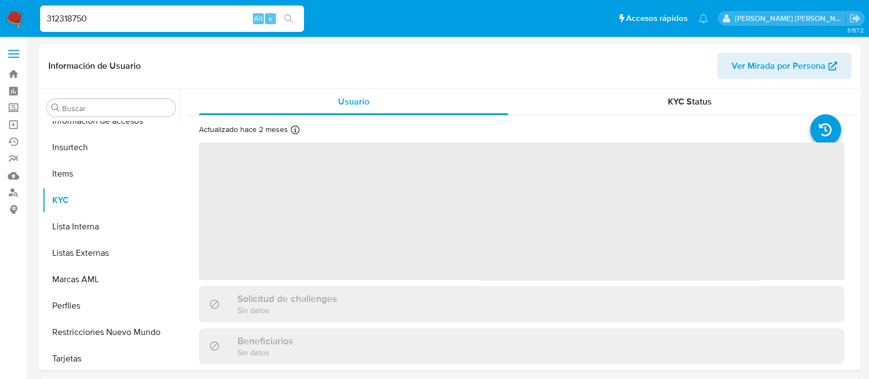
scroll to position [464, 0]
select select "10"
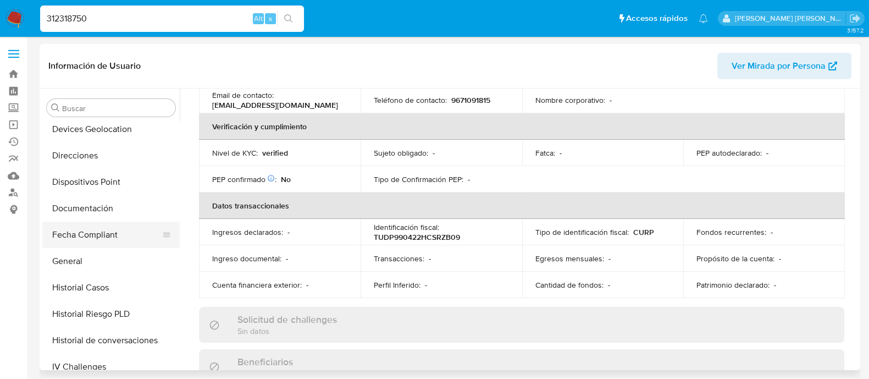
scroll to position [190, 0]
click at [75, 258] on button "General" at bounding box center [106, 261] width 129 height 26
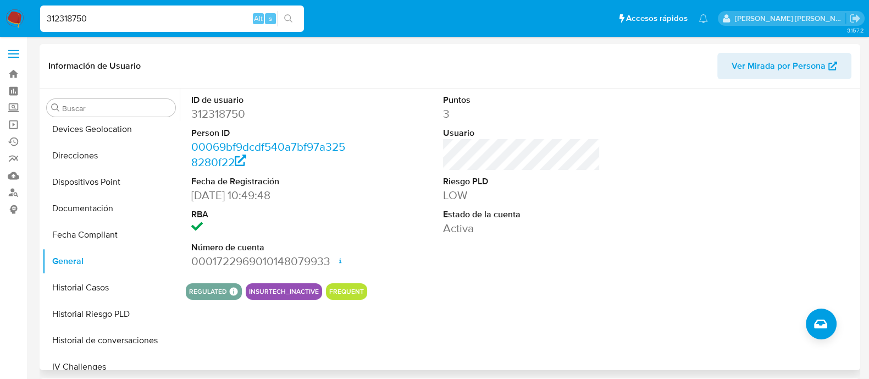
click at [222, 107] on dd "312318750" at bounding box center [269, 113] width 157 height 15
click at [220, 109] on dd "312318750" at bounding box center [269, 113] width 157 height 15
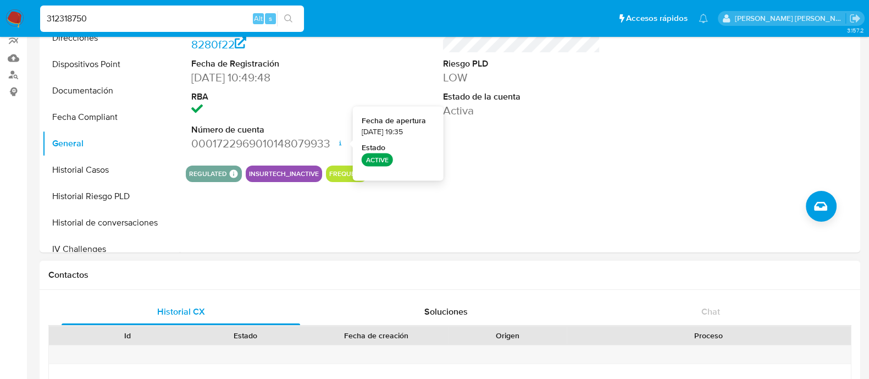
scroll to position [137, 0]
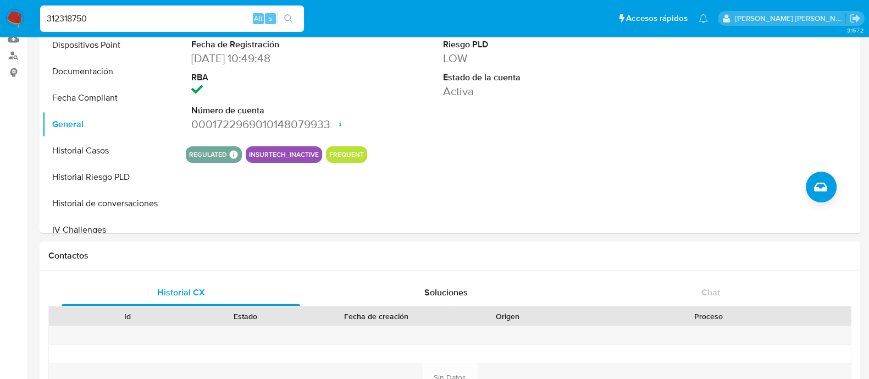
click at [126, 19] on input "312318750" at bounding box center [172, 19] width 264 height 14
paste input "2482871867"
type input "2482871867"
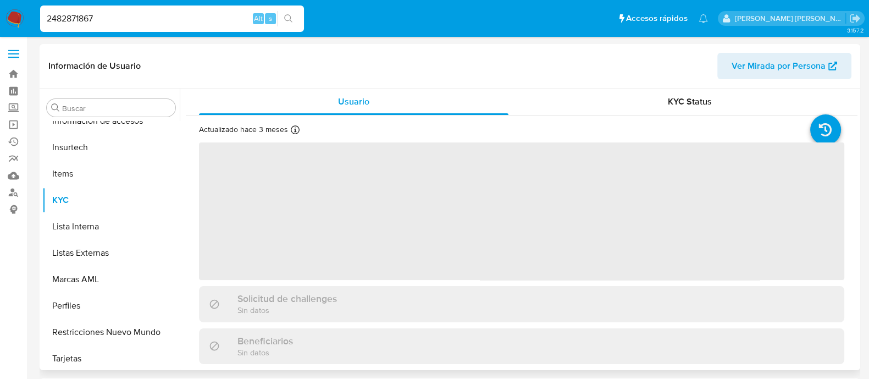
scroll to position [464, 0]
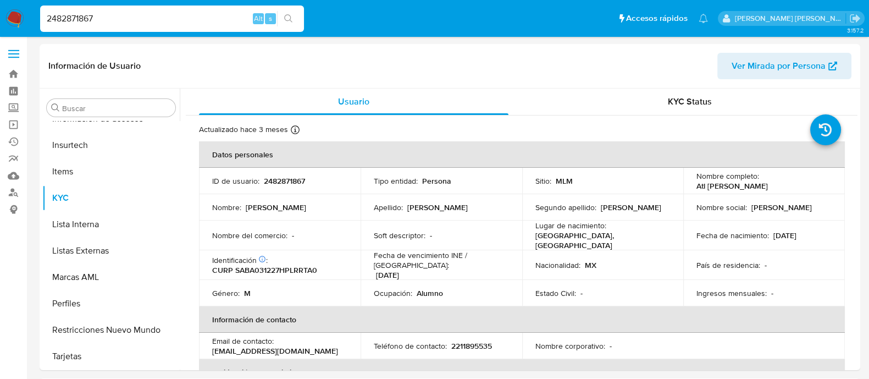
select select "10"
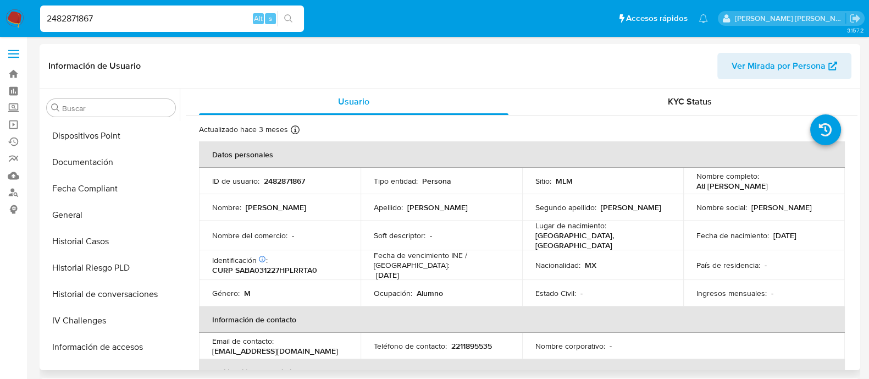
scroll to position [190, 0]
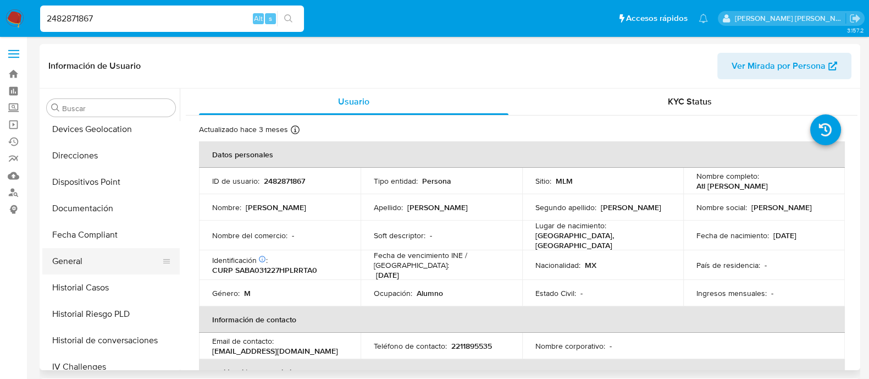
click at [78, 263] on button "General" at bounding box center [106, 261] width 129 height 26
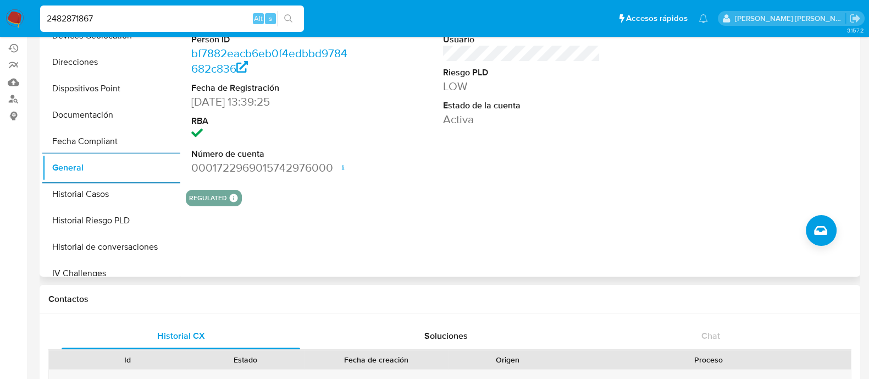
scroll to position [0, 0]
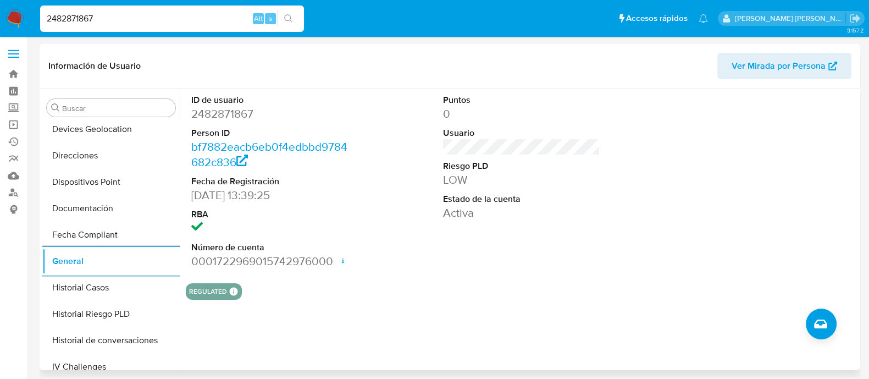
click at [228, 109] on dd "2482871867" at bounding box center [269, 113] width 157 height 15
copy dd "2482871867"
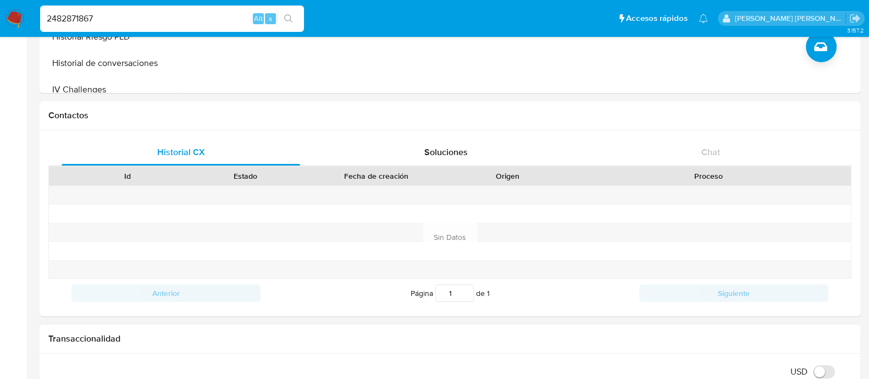
scroll to position [412, 0]
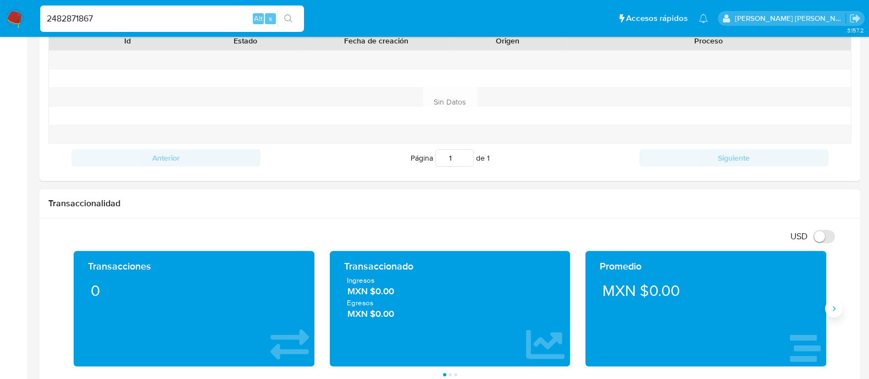
click at [841, 309] on button "Siguiente" at bounding box center [834, 309] width 18 height 18
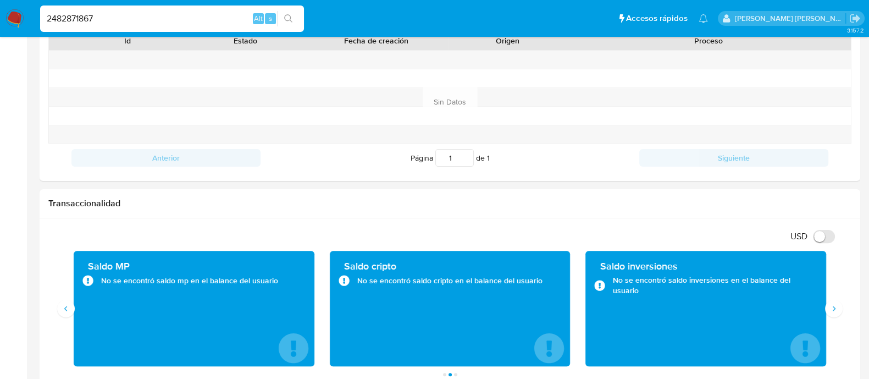
click at [142, 18] on input "2482871867" at bounding box center [172, 19] width 264 height 14
click at [141, 18] on input "2482871867" at bounding box center [172, 19] width 264 height 14
paste input "84914682"
type input "84914682"
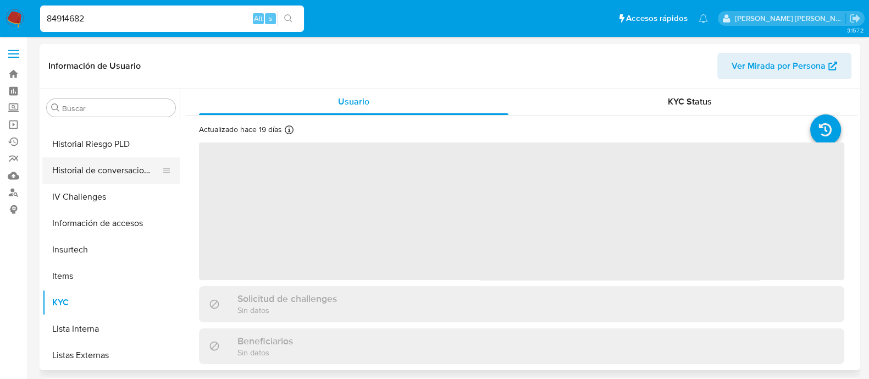
scroll to position [258, 0]
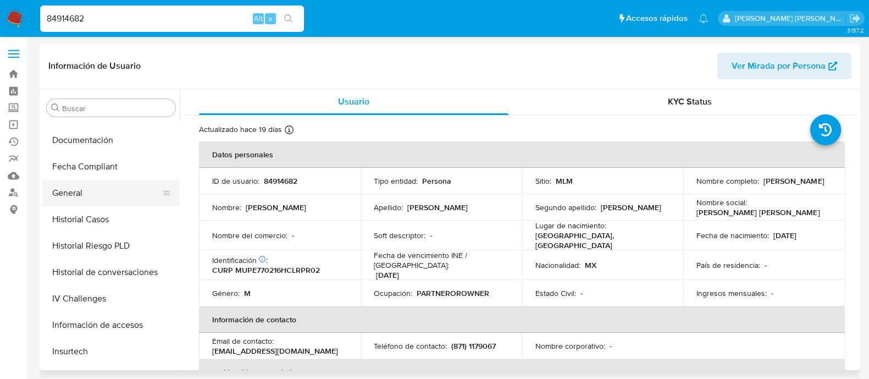
click at [93, 199] on button "General" at bounding box center [106, 193] width 129 height 26
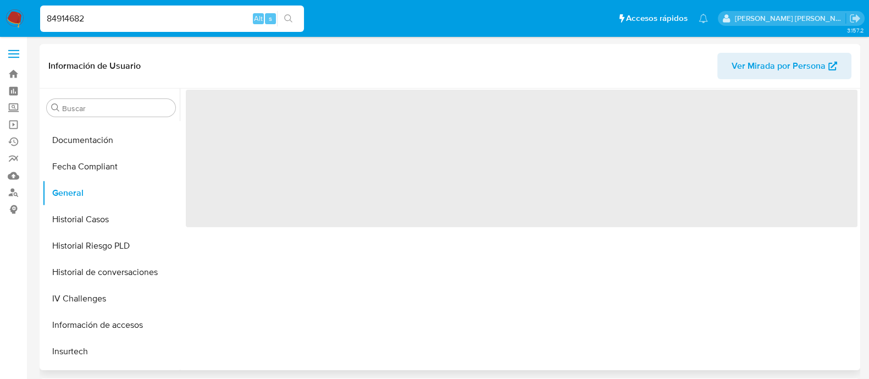
select select "10"
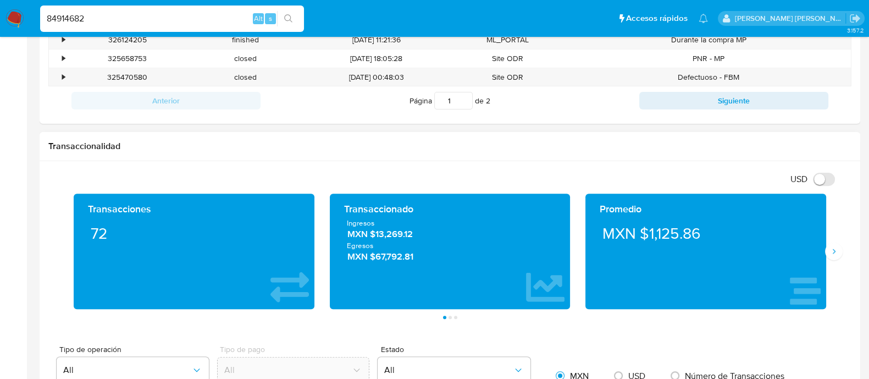
scroll to position [549, 0]
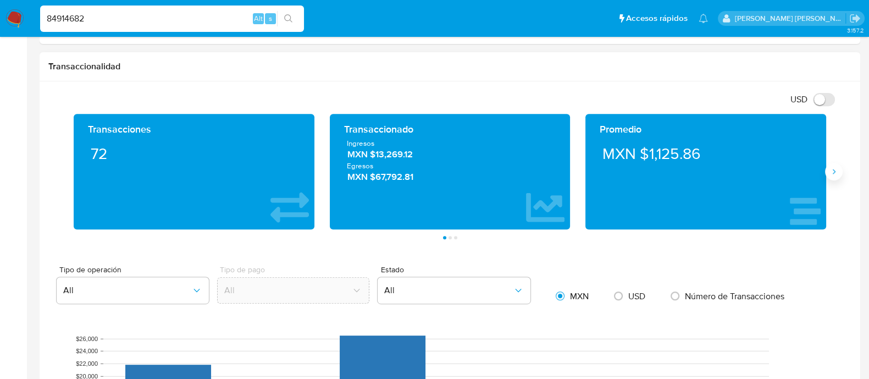
click at [832, 167] on icon "Siguiente" at bounding box center [833, 171] width 9 height 9
